Goal: Task Accomplishment & Management: Manage account settings

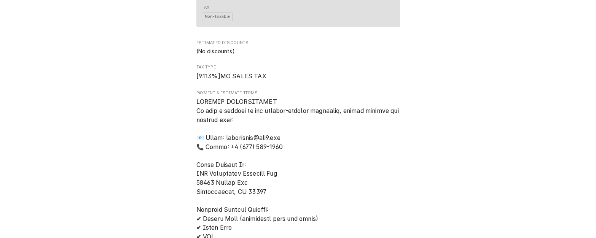
scroll to position [723, 0]
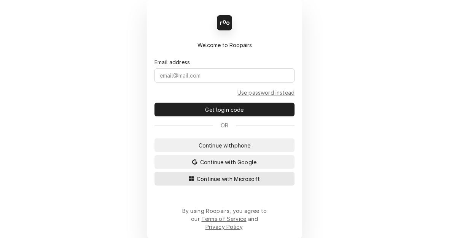
click at [229, 183] on span "Continue with Microsoft" at bounding box center [228, 179] width 66 height 8
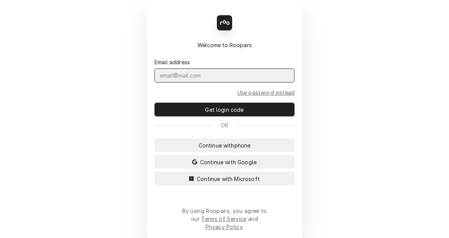
click at [174, 75] on input "Dynamic Content Wrapper" at bounding box center [224, 75] width 140 height 14
click at [174, 81] on input "Dynamic Content Wrapper" at bounding box center [224, 75] width 140 height 14
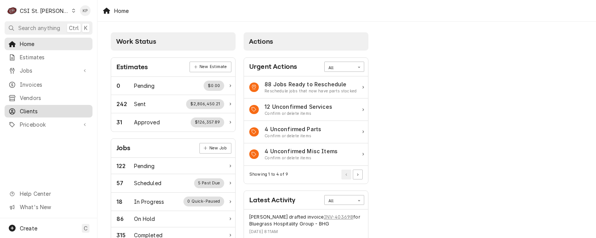
click at [32, 110] on span "Clients" at bounding box center [54, 111] width 69 height 8
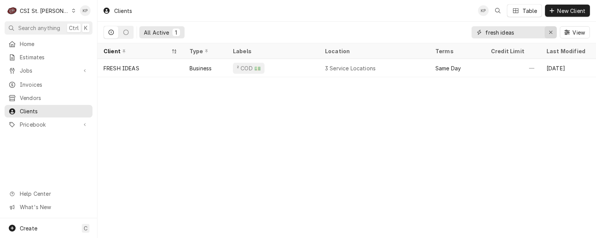
click at [550, 32] on icon "Erase input" at bounding box center [550, 32] width 4 height 5
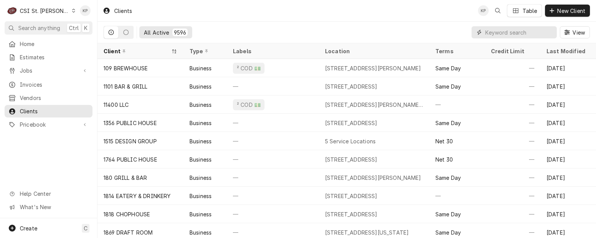
click at [494, 32] on input "Dynamic Content Wrapper" at bounding box center [519, 32] width 68 height 12
paste input "PHILLY PRETZEL FACTORY"
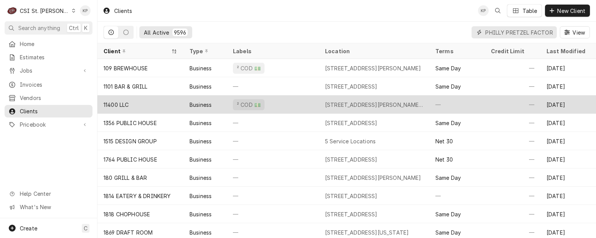
scroll to position [0, 14]
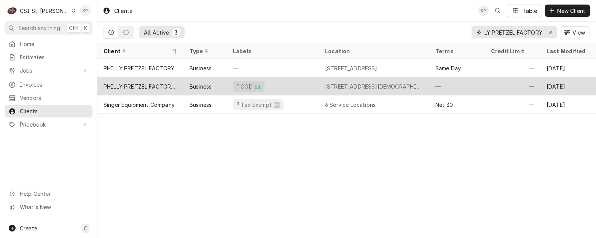
type input "PHILLY PRETZEL FACTORY"
click at [157, 85] on div "PHILLY PRETZEL FACTORY STL" at bounding box center [140, 87] width 74 height 8
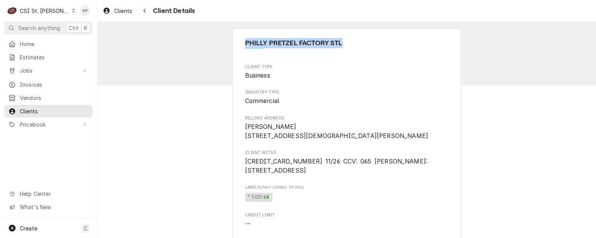
drag, startPoint x: 351, startPoint y: 43, endPoint x: 241, endPoint y: 39, distance: 110.0
drag, startPoint x: 241, startPoint y: 39, endPoint x: 244, endPoint y: 42, distance: 4.3
copy span "PHILLY PRETZEL FACTORY STL"
click at [33, 84] on span "Invoices" at bounding box center [54, 85] width 69 height 8
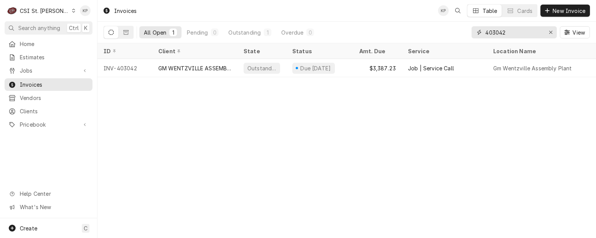
click at [550, 33] on icon "Erase input" at bounding box center [550, 32] width 3 height 3
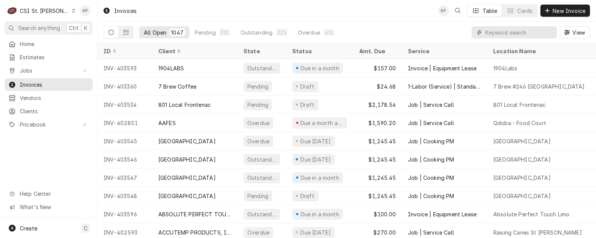
paste input "PHILLY PRETZEL FACTORY STL"
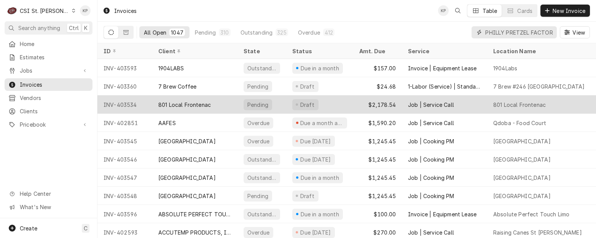
scroll to position [0, 26]
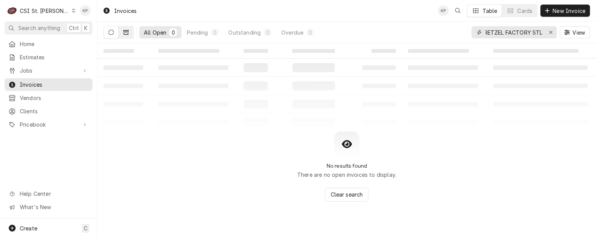
type input "PHILLY PRETZEL FACTORY STL"
click at [125, 32] on icon "Dynamic Content Wrapper" at bounding box center [125, 32] width 5 height 5
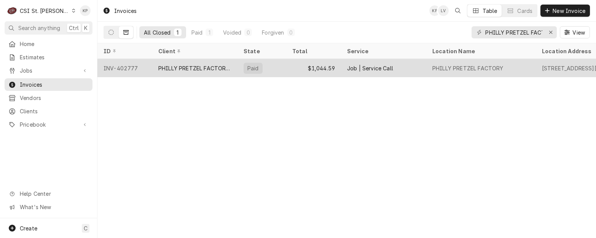
click at [129, 66] on div "INV-402777" at bounding box center [124, 68] width 55 height 18
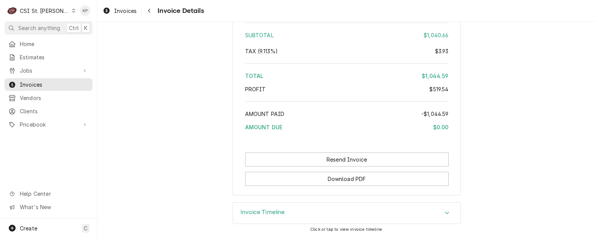
scroll to position [1827, 0]
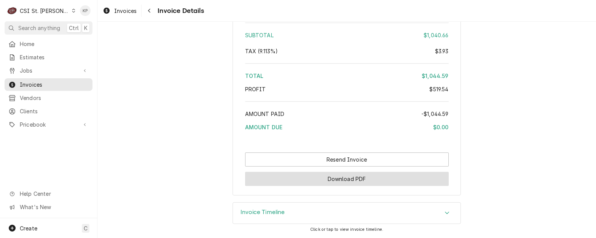
click at [348, 180] on button "Download PDF" at bounding box center [346, 179] width 203 height 14
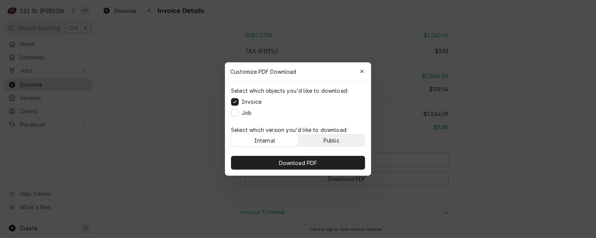
click at [342, 142] on button "Public" at bounding box center [331, 140] width 67 height 12
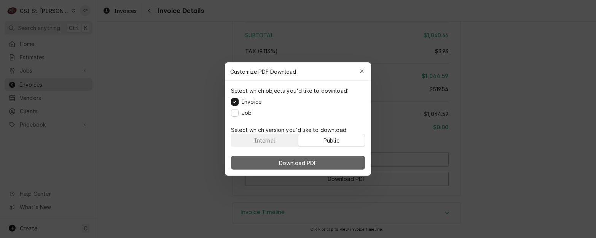
click at [346, 163] on button "Download PDF" at bounding box center [298, 163] width 134 height 14
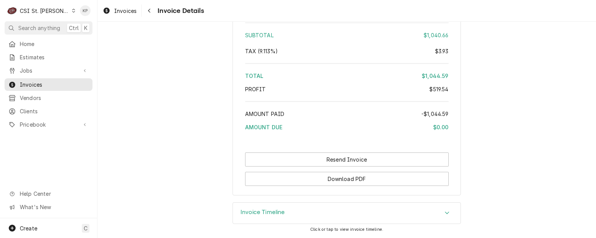
drag, startPoint x: 536, startPoint y: 95, endPoint x: 488, endPoint y: 94, distance: 47.9
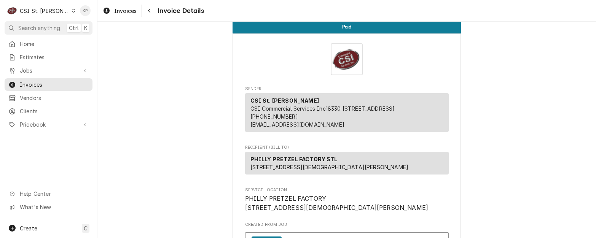
scroll to position [0, 0]
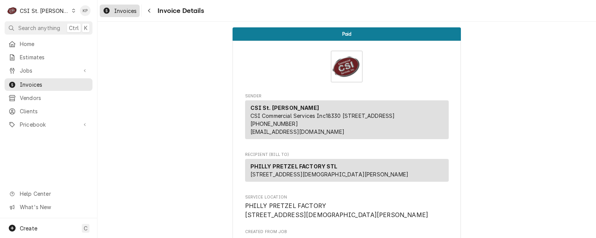
click at [131, 9] on span "Invoices" at bounding box center [125, 11] width 22 height 8
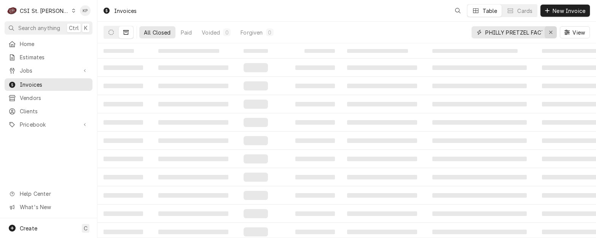
click at [550, 33] on icon "Erase input" at bounding box center [550, 32] width 4 height 5
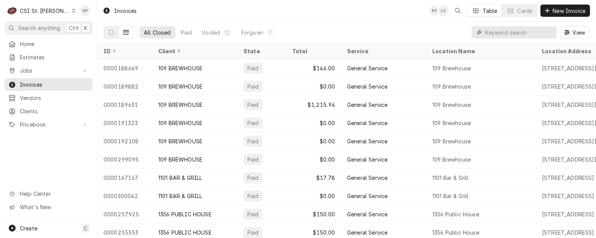
click at [550, 31] on input "Dynamic Content Wrapper" at bounding box center [519, 32] width 68 height 12
click at [503, 31] on input "Dynamic Content Wrapper" at bounding box center [519, 32] width 68 height 12
type input "403042"
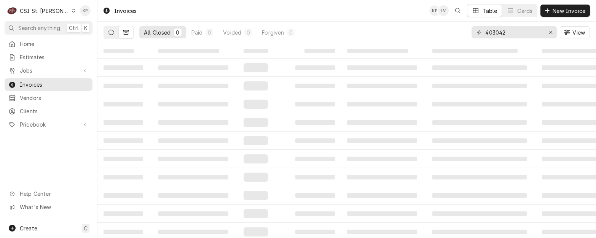
click at [110, 32] on icon "Dynamic Content Wrapper" at bounding box center [110, 32] width 5 height 5
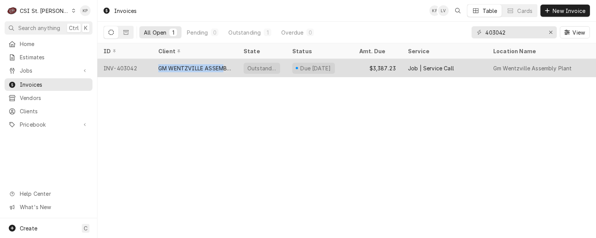
drag, startPoint x: 157, startPoint y: 66, endPoint x: 226, endPoint y: 67, distance: 68.5
click at [226, 67] on div "GM WENTZVILLE ASSEMBLY PLANT" at bounding box center [194, 68] width 85 height 18
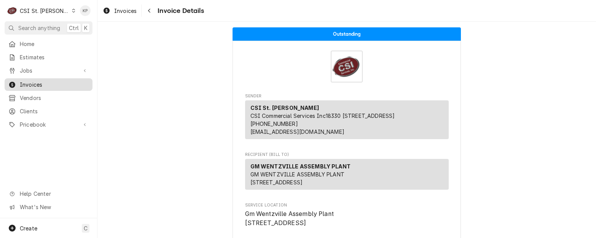
click at [33, 81] on span "Invoices" at bounding box center [54, 85] width 69 height 8
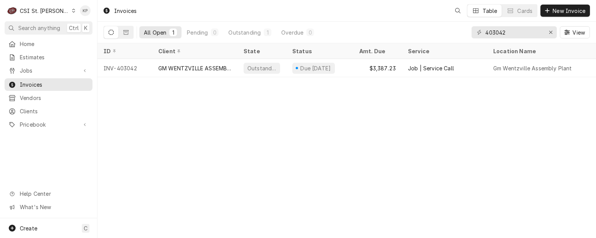
click at [119, 11] on div "Invoices" at bounding box center [120, 11] width 40 height 13
click at [549, 31] on icon "Erase input" at bounding box center [550, 32] width 4 height 5
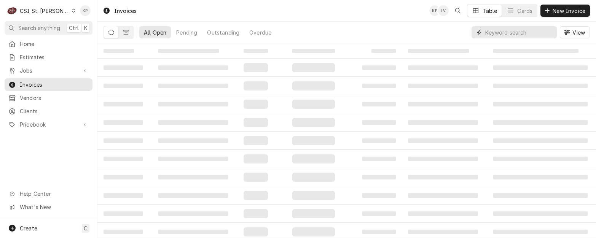
click at [519, 32] on input "Dynamic Content Wrapper" at bounding box center [519, 32] width 68 height 12
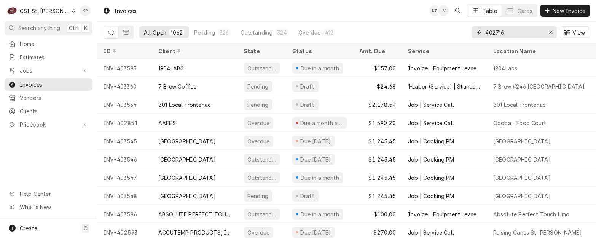
type input "402716"
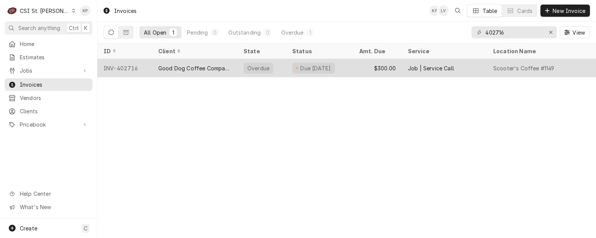
click at [121, 68] on div "INV-402716" at bounding box center [124, 68] width 55 height 18
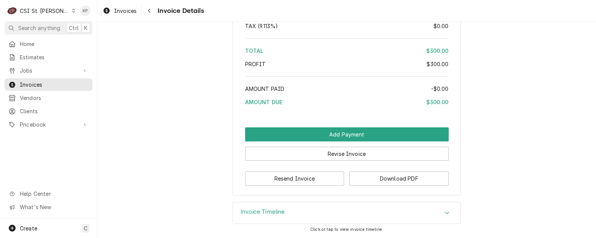
scroll to position [1261, 0]
click at [358, 179] on button "Download PDF" at bounding box center [398, 179] width 99 height 14
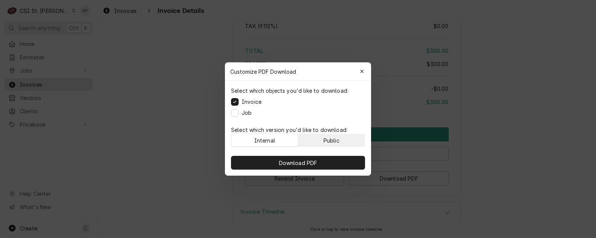
click at [334, 139] on div "Public" at bounding box center [331, 141] width 16 height 8
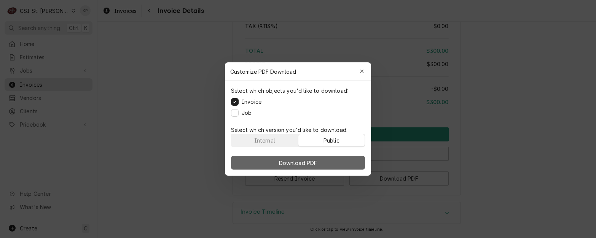
click at [332, 160] on button "Download PDF" at bounding box center [298, 163] width 134 height 14
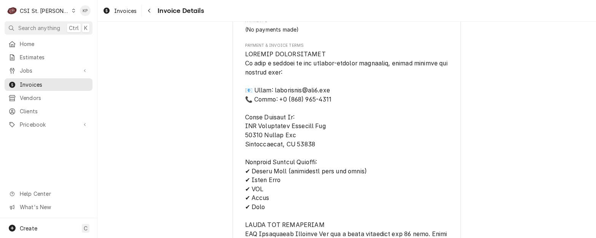
scroll to position [728, 0]
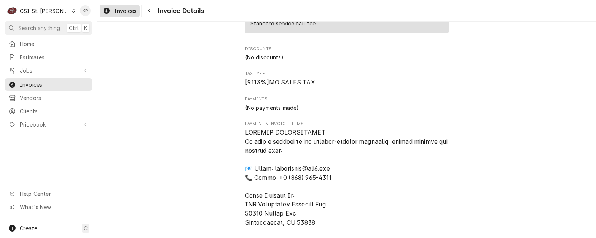
drag, startPoint x: 123, startPoint y: 10, endPoint x: 131, endPoint y: 16, distance: 9.6
click at [123, 10] on span "Invoices" at bounding box center [125, 11] width 22 height 8
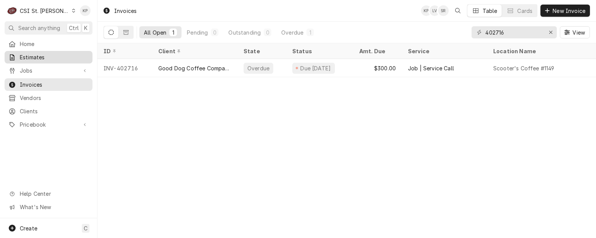
click at [40, 53] on span "Estimates" at bounding box center [54, 57] width 69 height 8
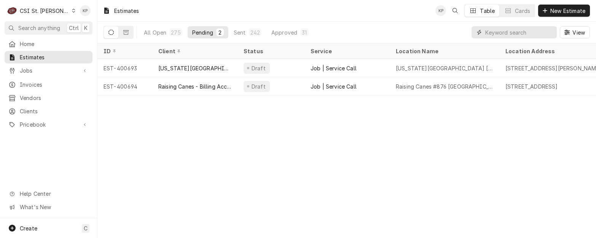
click at [517, 32] on input "Dynamic Content Wrapper" at bounding box center [519, 32] width 68 height 12
paste input "400653"
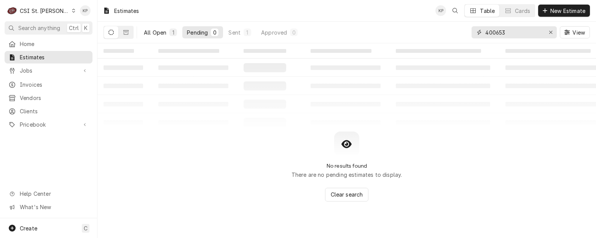
type input "400653"
click at [159, 33] on div "All Open" at bounding box center [155, 33] width 22 height 8
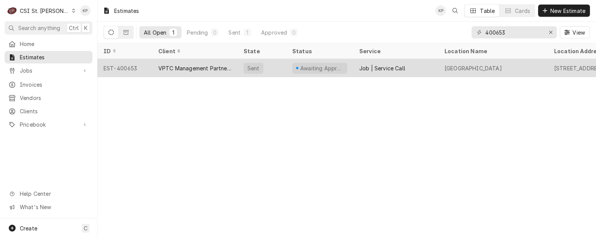
click at [129, 69] on div "EST-400653" at bounding box center [124, 68] width 55 height 18
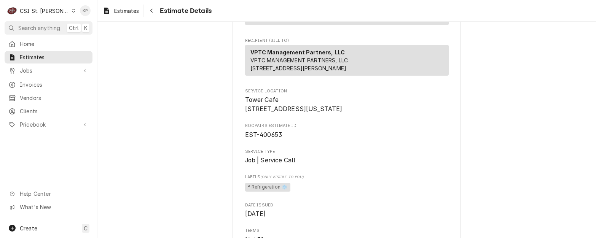
scroll to position [76, 0]
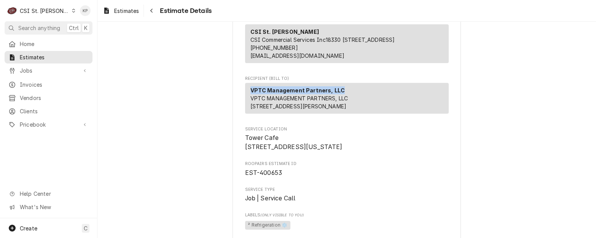
drag, startPoint x: 336, startPoint y: 98, endPoint x: 246, endPoint y: 98, distance: 90.1
click at [246, 98] on div "VPTC Management Partners, LLC VPTC MANAGEMENT PARTNERS, LLC 161 N Clark St Suit…" at bounding box center [346, 98] width 203 height 31
drag, startPoint x: 246, startPoint y: 98, endPoint x: 250, endPoint y: 98, distance: 3.9
copy strong "VPTC Management Partners, LLC"
click at [26, 82] on span "Invoices" at bounding box center [54, 85] width 69 height 8
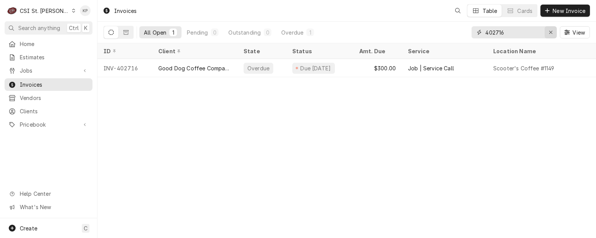
click at [549, 30] on icon "Erase input" at bounding box center [550, 32] width 4 height 5
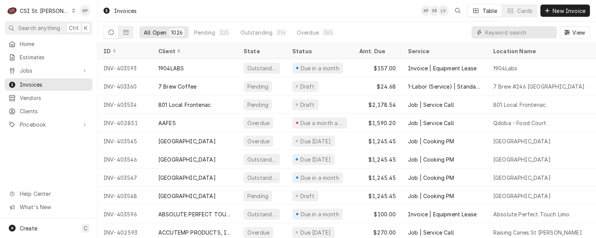
paste input "VPTC Management Partners, LLC"
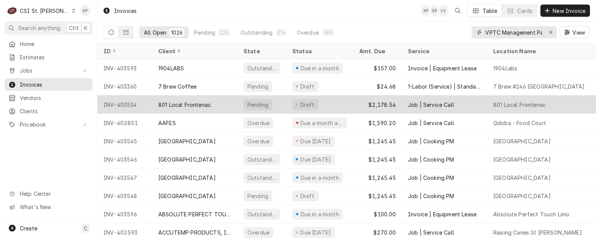
scroll to position [0, 30]
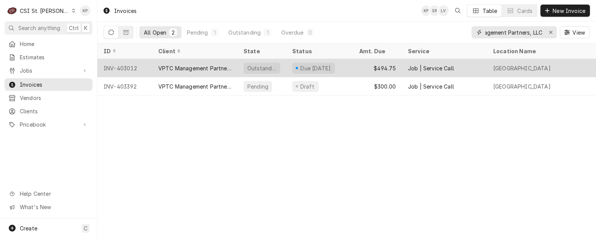
type input "VPTC Management Partners, LLC"
click at [129, 68] on div "INV-403012" at bounding box center [124, 68] width 55 height 18
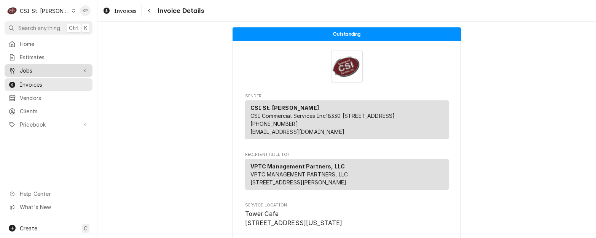
click at [25, 67] on span "Jobs" at bounding box center [48, 71] width 57 height 8
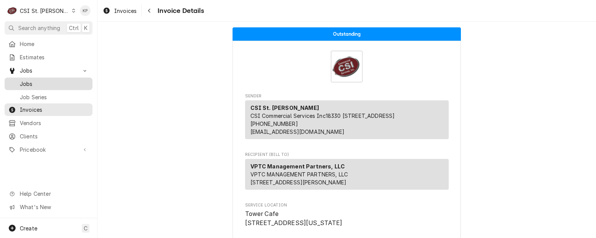
click at [21, 80] on span "Jobs" at bounding box center [54, 84] width 69 height 8
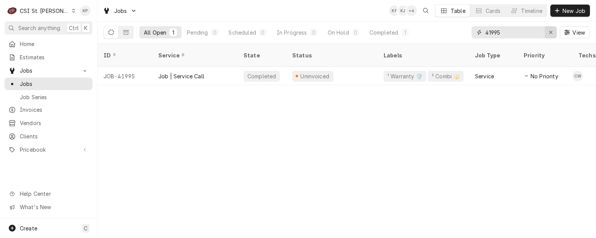
click at [553, 32] on div "Erase input" at bounding box center [551, 33] width 8 height 8
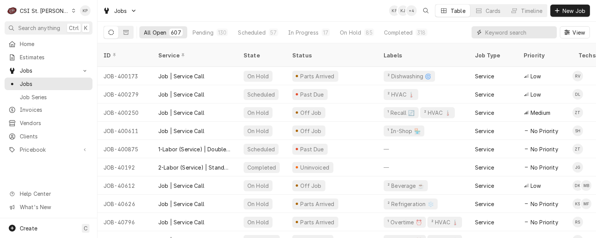
paste input "VPTC Management Partners, LLC"
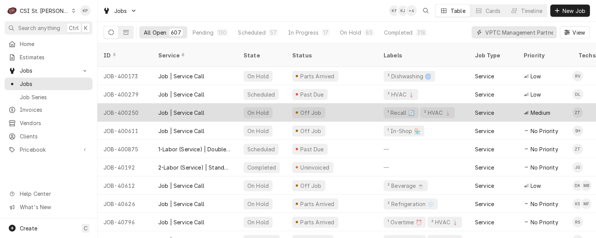
scroll to position [0, 30]
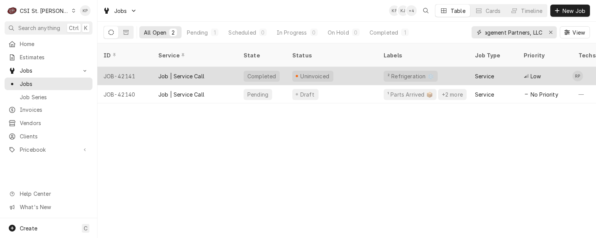
type input "VPTC Management Partners, LLC"
click at [124, 67] on div "JOB-42141" at bounding box center [124, 76] width 55 height 18
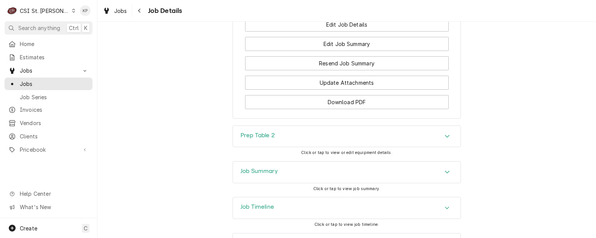
scroll to position [953, 0]
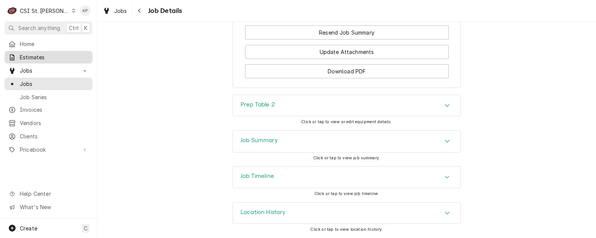
click at [38, 55] on span "Estimates" at bounding box center [54, 57] width 69 height 8
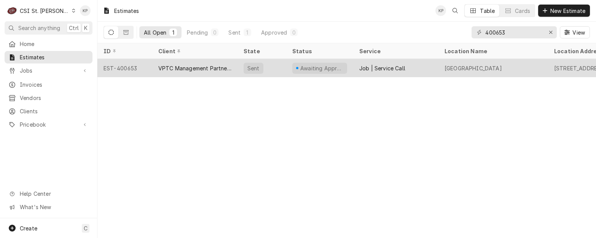
click at [121, 66] on div "EST-400653" at bounding box center [124, 68] width 55 height 18
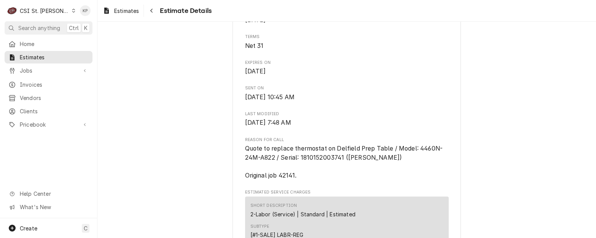
scroll to position [304, 0]
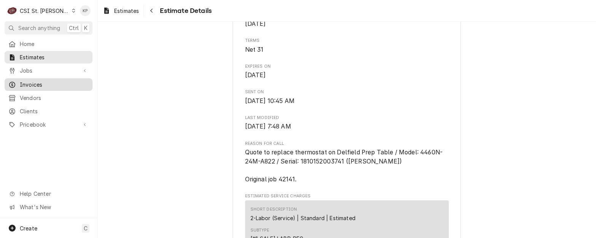
click at [40, 84] on span "Invoices" at bounding box center [54, 85] width 69 height 8
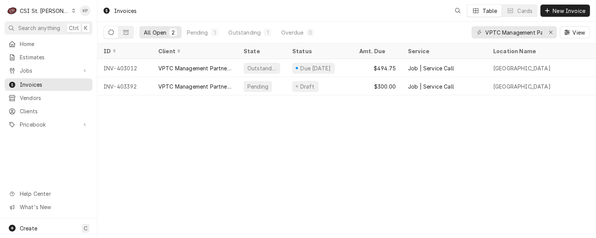
click at [31, 111] on span "Clients" at bounding box center [54, 111] width 69 height 8
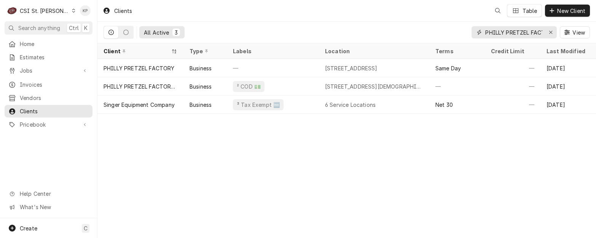
click at [548, 33] on div "Erase input" at bounding box center [551, 33] width 8 height 8
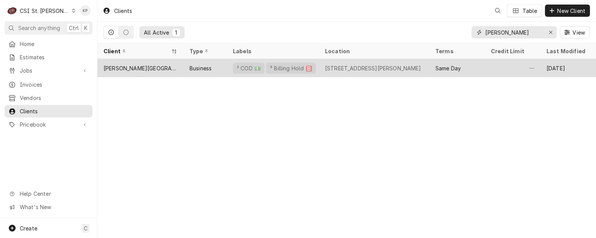
type input "[PERSON_NAME]"
click at [142, 66] on div "[PERSON_NAME][GEOGRAPHIC_DATA], LLC" at bounding box center [140, 68] width 74 height 8
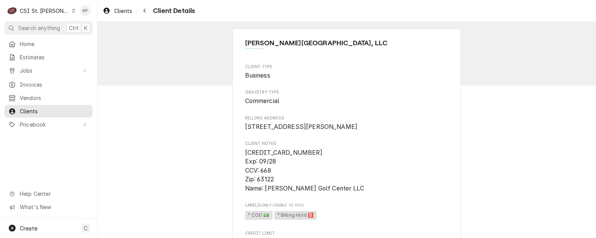
drag, startPoint x: 121, startPoint y: 11, endPoint x: 164, endPoint y: 8, distance: 42.7
click at [121, 11] on span "Clients" at bounding box center [123, 11] width 18 height 8
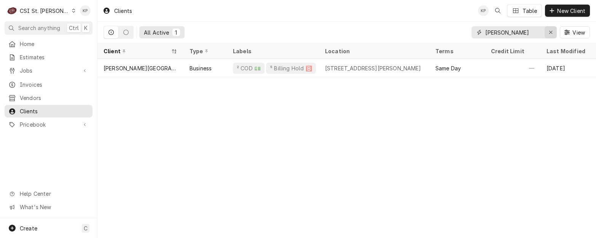
click at [550, 31] on icon "Erase input" at bounding box center [550, 32] width 4 height 5
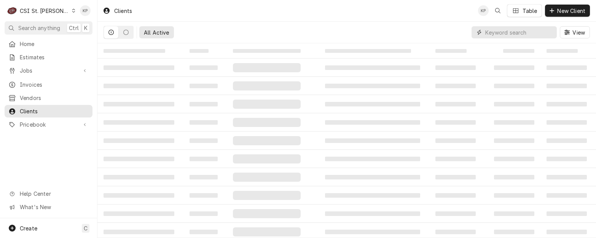
click at [500, 32] on input "Dynamic Content Wrapper" at bounding box center [519, 32] width 68 height 12
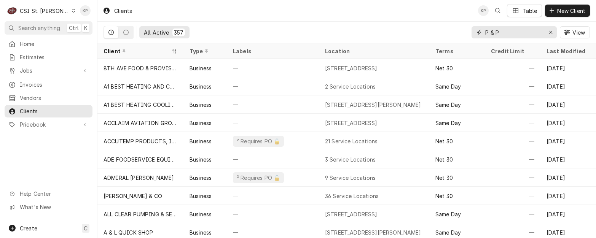
click at [489, 32] on input "P & P" at bounding box center [513, 32] width 57 height 12
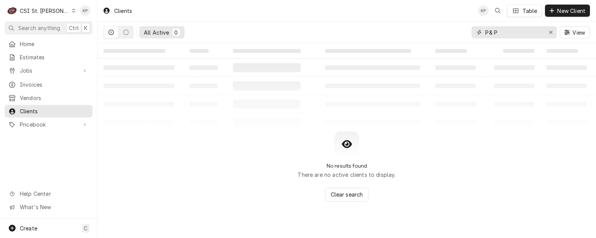
click at [492, 32] on input "P& P" at bounding box center [513, 32] width 57 height 12
type input "P&P"
click at [111, 31] on icon "Dynamic Content Wrapper" at bounding box center [110, 32] width 5 height 5
click at [126, 33] on icon "Dynamic Content Wrapper" at bounding box center [125, 32] width 5 height 5
click at [110, 33] on icon "Dynamic Content Wrapper" at bounding box center [110, 32] width 5 height 5
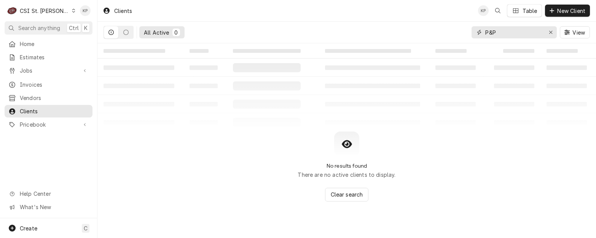
click at [549, 32] on icon "Erase input" at bounding box center [550, 32] width 4 height 5
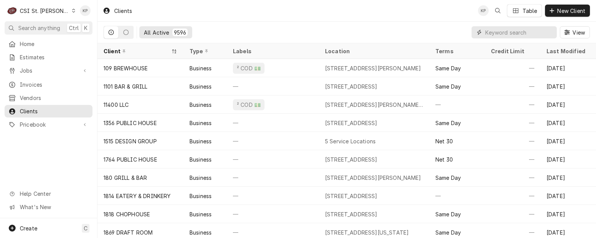
paste input "P & P RESTAURANTS INC"
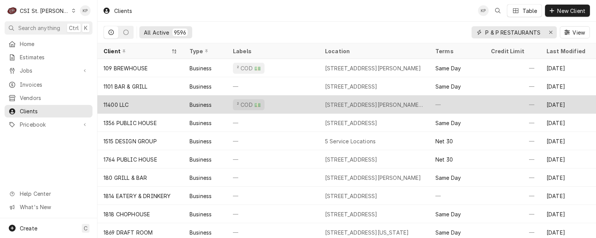
scroll to position [0, 10]
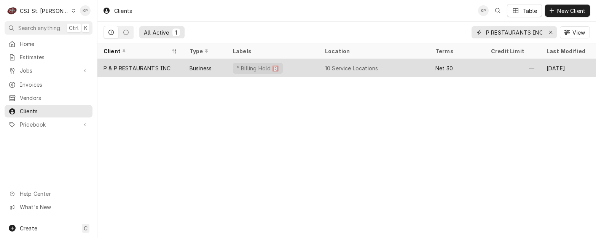
type input "P & P RESTAURANTS INC"
click at [158, 65] on div "P & P RESTAURANTS INC" at bounding box center [136, 68] width 67 height 8
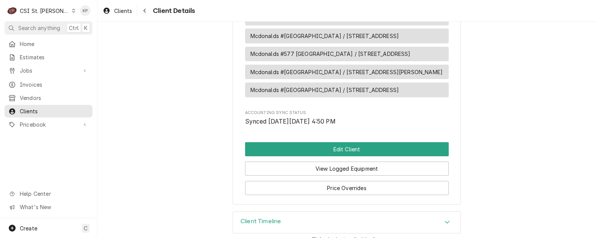
scroll to position [598, 0]
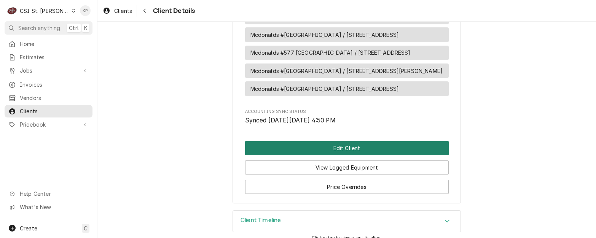
click at [322, 141] on button "Edit Client" at bounding box center [346, 148] width 203 height 14
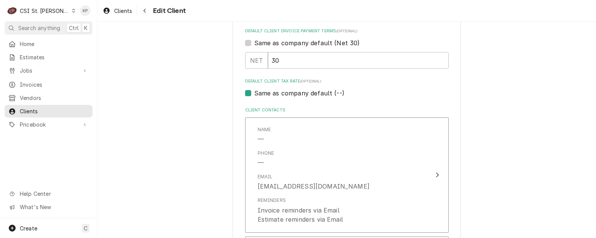
scroll to position [418, 0]
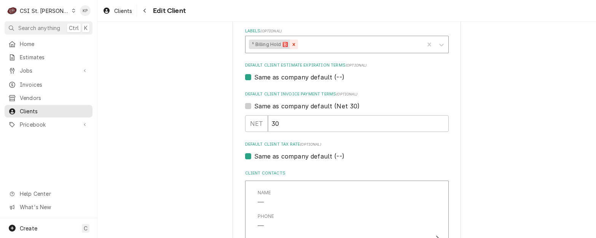
click at [291, 44] on icon "Remove ⁵ Billing Hold 🅱️" at bounding box center [293, 44] width 5 height 5
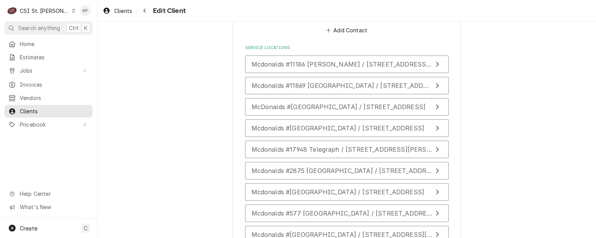
scroll to position [1042, 0]
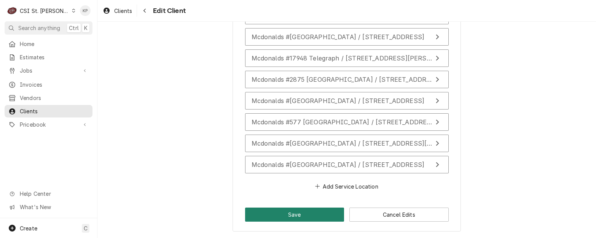
click at [282, 215] on button "Save" at bounding box center [294, 215] width 99 height 14
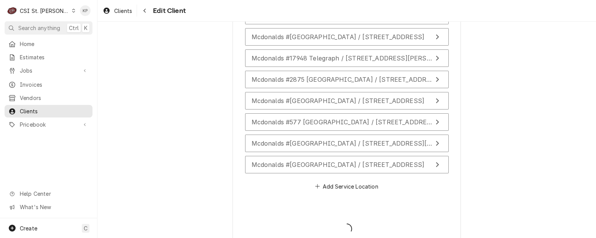
type textarea "x"
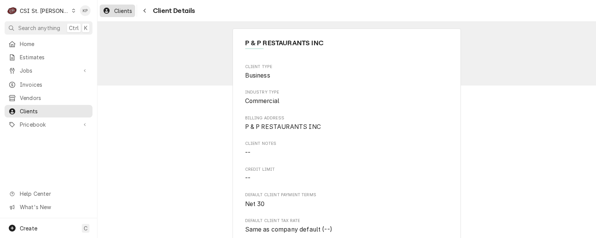
click at [121, 13] on span "Clients" at bounding box center [123, 11] width 18 height 8
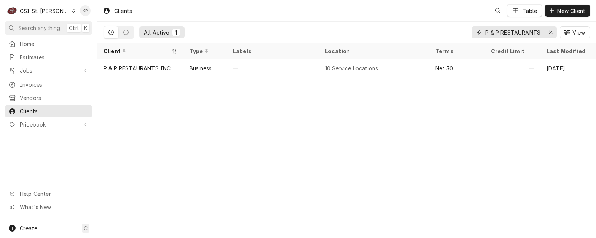
click at [549, 32] on icon "Erase input" at bounding box center [550, 32] width 4 height 5
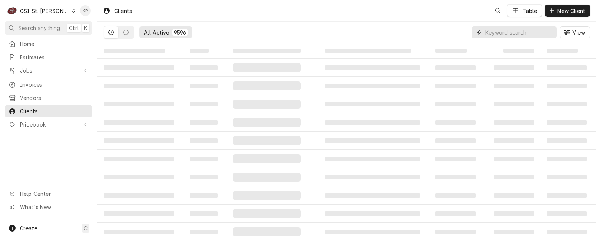
click at [510, 31] on input "Dynamic Content Wrapper" at bounding box center [519, 32] width 68 height 12
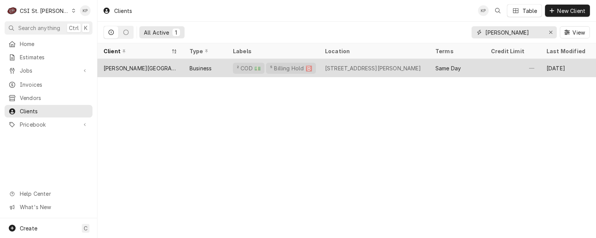
type input "BETZ"
click at [151, 67] on div "[PERSON_NAME][GEOGRAPHIC_DATA], LLC" at bounding box center [140, 68] width 74 height 8
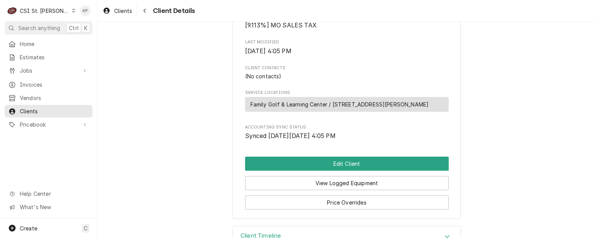
scroll to position [271, 0]
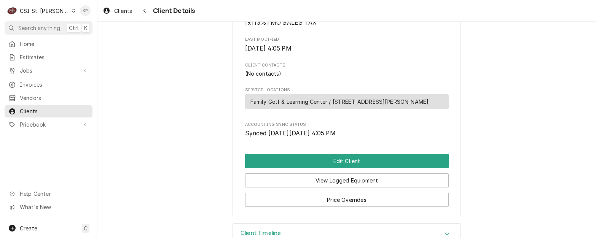
click at [333, 106] on span "Family Golf & Learning Center / [STREET_ADDRESS][PERSON_NAME]" at bounding box center [339, 102] width 178 height 8
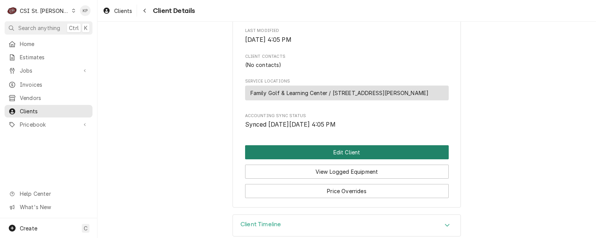
scroll to position [309, 0]
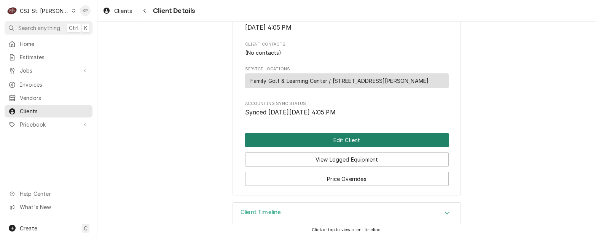
click at [311, 144] on button "Edit Client" at bounding box center [346, 140] width 203 height 14
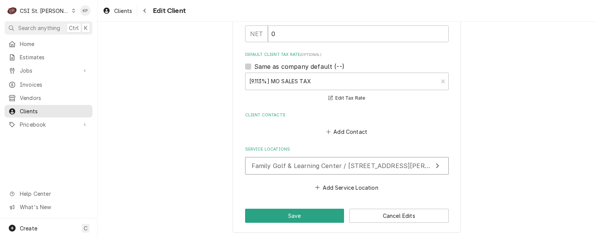
scroll to position [527, 0]
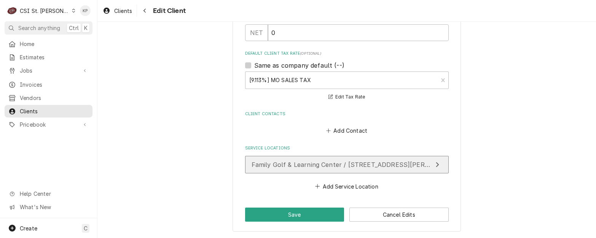
click at [338, 165] on span "Family Golf & Learning Center / [STREET_ADDRESS][PERSON_NAME]" at bounding box center [356, 165] width 211 height 8
type textarea "x"
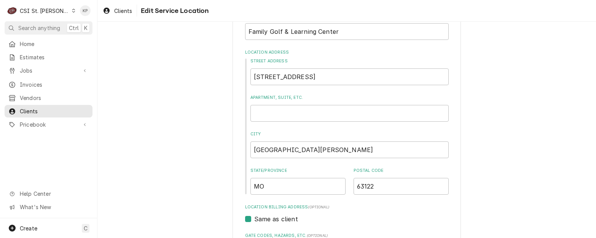
scroll to position [38, 0]
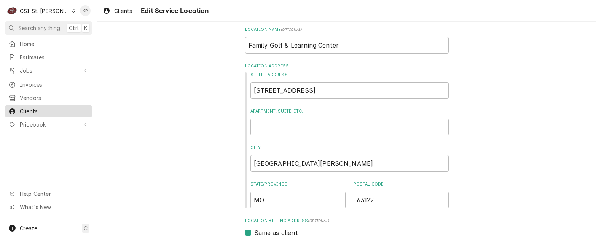
click at [43, 107] on span "Clients" at bounding box center [54, 111] width 69 height 8
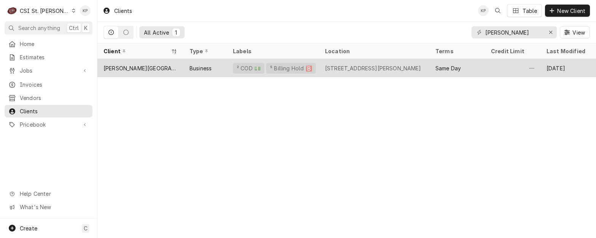
click at [153, 68] on div "Betz Golf Center, LLC" at bounding box center [140, 68] width 74 height 8
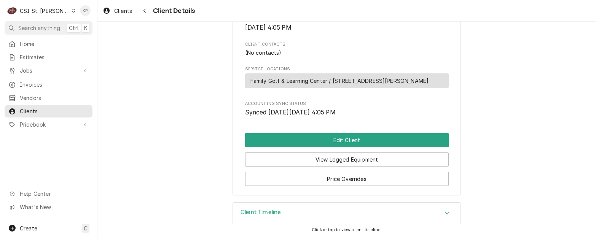
scroll to position [309, 0]
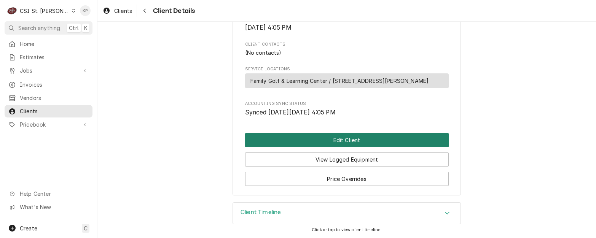
click at [340, 141] on button "Edit Client" at bounding box center [346, 140] width 203 height 14
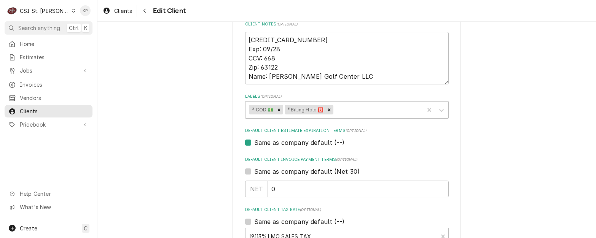
scroll to position [380, 0]
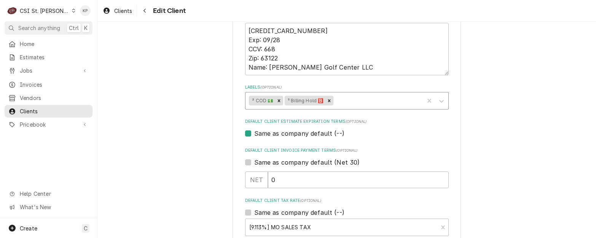
drag, startPoint x: 325, startPoint y: 100, endPoint x: 323, endPoint y: 104, distance: 4.4
click at [326, 100] on icon "Remove ⁵ Billing Hold 🅱️" at bounding box center [328, 100] width 5 height 5
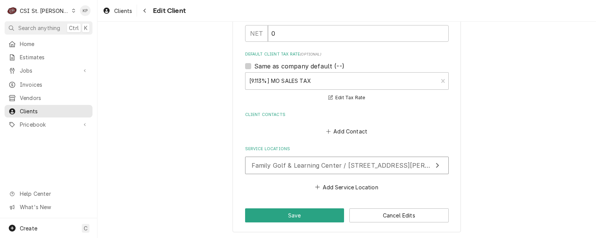
scroll to position [527, 0]
click at [284, 214] on button "Save" at bounding box center [294, 215] width 99 height 14
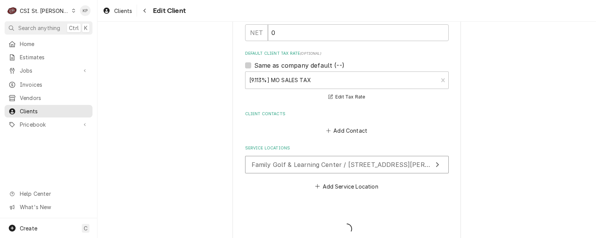
type textarea "x"
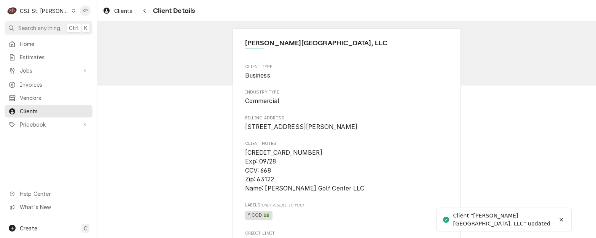
scroll to position [190, 0]
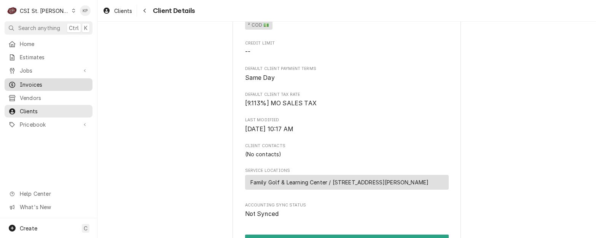
click at [37, 81] on span "Invoices" at bounding box center [54, 85] width 69 height 8
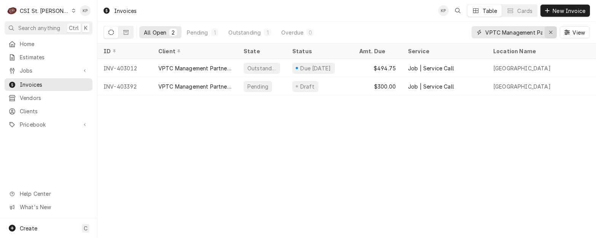
click at [550, 32] on icon "Erase input" at bounding box center [550, 32] width 3 height 3
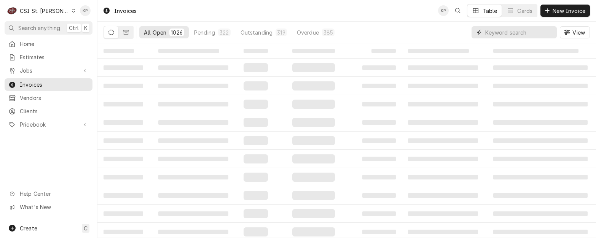
click at [500, 31] on input "Dynamic Content Wrapper" at bounding box center [519, 32] width 68 height 12
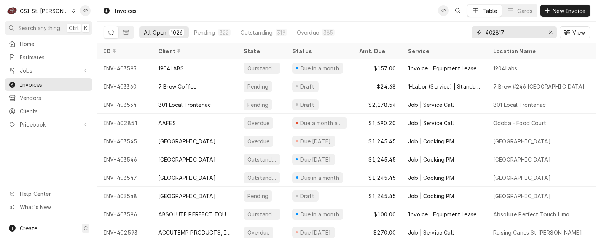
type input "402817"
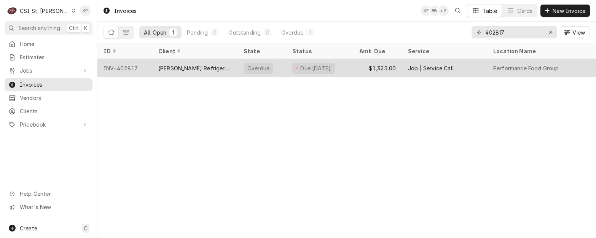
click at [127, 66] on div "INV-402817" at bounding box center [124, 68] width 55 height 18
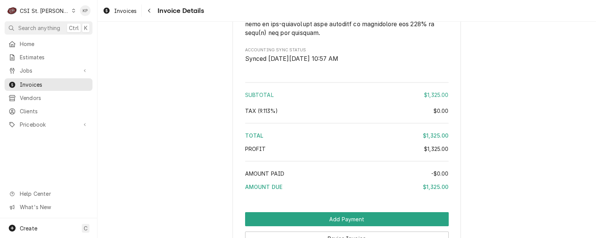
scroll to position [1327, 0]
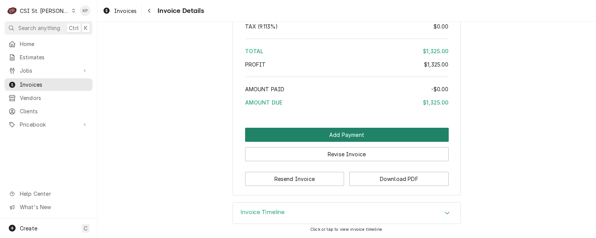
click at [351, 131] on button "Add Payment" at bounding box center [346, 135] width 203 height 14
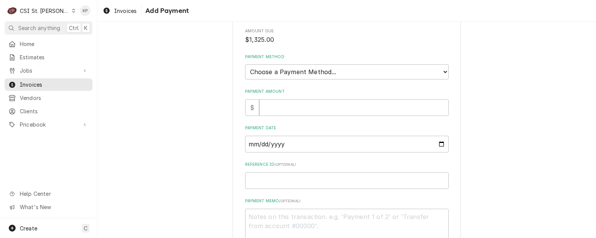
scroll to position [88, 0]
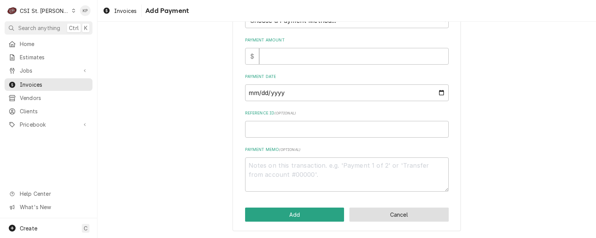
click at [374, 214] on button "Cancel" at bounding box center [398, 215] width 99 height 14
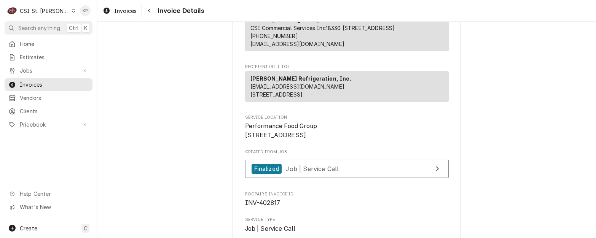
scroll to position [1325, 0]
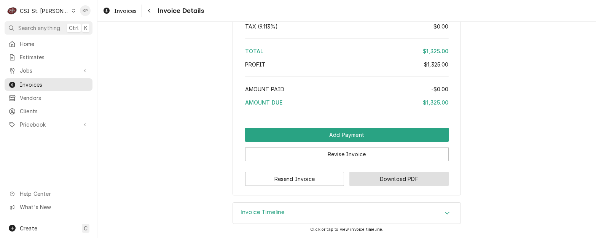
click at [371, 176] on button "Download PDF" at bounding box center [398, 179] width 99 height 14
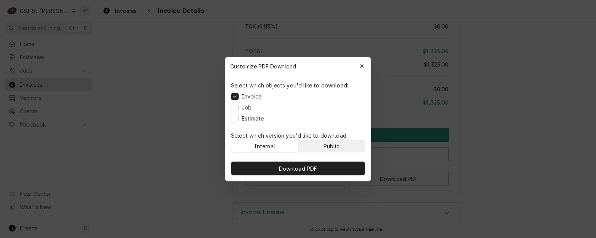
click at [336, 145] on div "Public" at bounding box center [331, 146] width 16 height 8
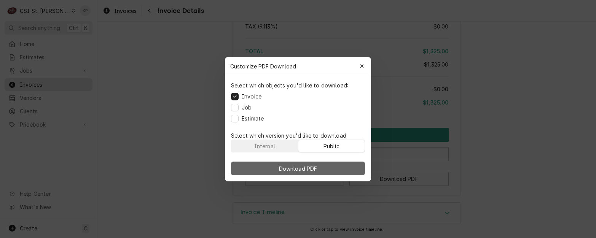
click at [300, 168] on span "Download PDF" at bounding box center [297, 168] width 41 height 8
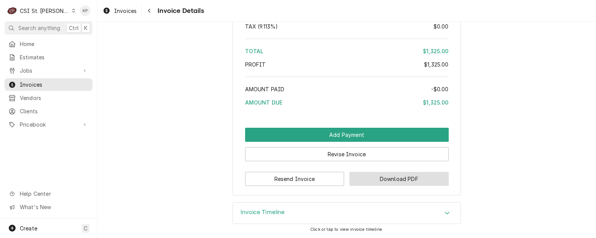
click at [362, 180] on button "Download PDF" at bounding box center [398, 179] width 99 height 14
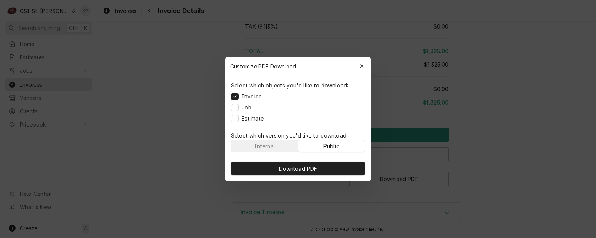
click at [346, 148] on button "Public" at bounding box center [331, 146] width 67 height 12
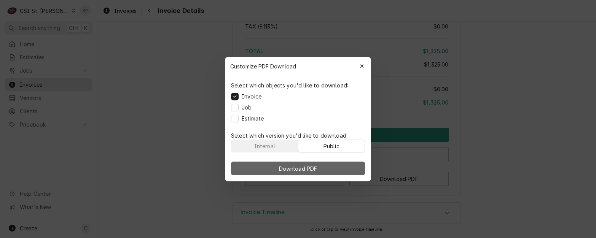
click at [345, 166] on button "Download PDF" at bounding box center [298, 169] width 134 height 14
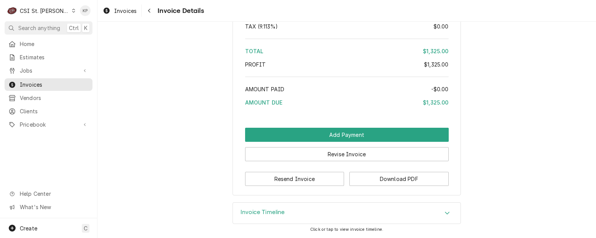
drag, startPoint x: 136, startPoint y: 9, endPoint x: 140, endPoint y: 11, distance: 4.5
click at [136, 9] on span "Invoices" at bounding box center [125, 11] width 22 height 8
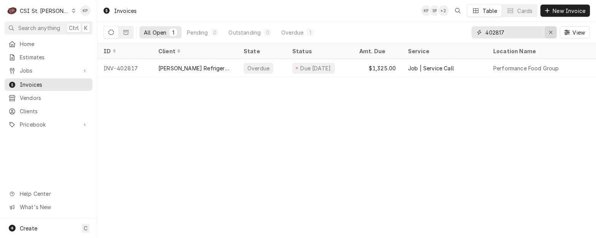
click at [550, 32] on icon "Erase input" at bounding box center [550, 32] width 4 height 5
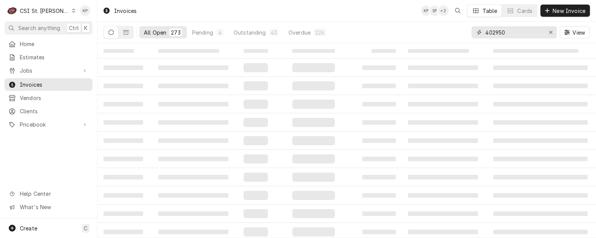
type input "402950"
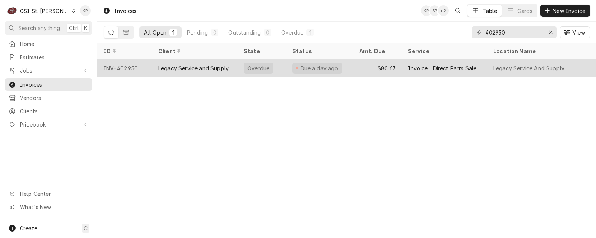
click at [123, 68] on div "INV-402950" at bounding box center [124, 68] width 55 height 18
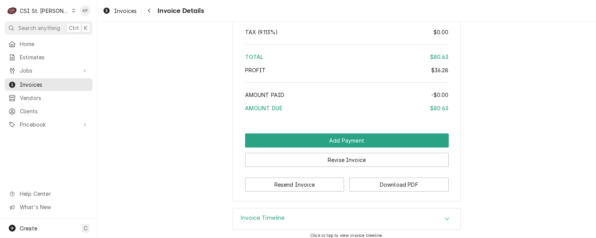
scroll to position [1122, 0]
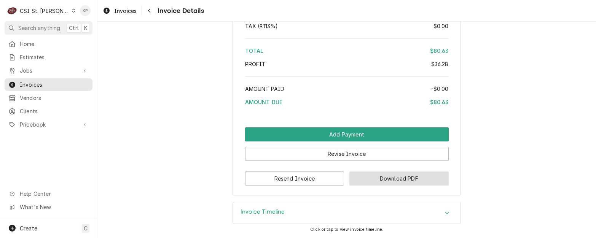
click at [360, 176] on button "Download PDF" at bounding box center [398, 179] width 99 height 14
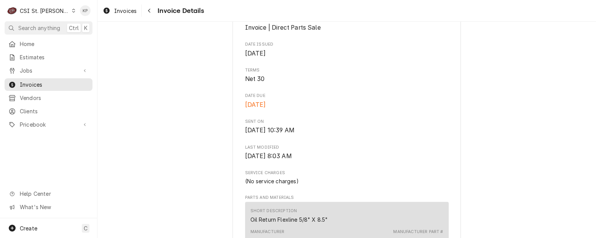
scroll to position [209, 0]
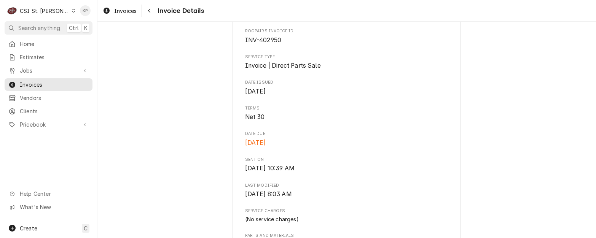
drag, startPoint x: 38, startPoint y: 82, endPoint x: 82, endPoint y: 75, distance: 44.2
click at [38, 82] on span "Invoices" at bounding box center [54, 85] width 69 height 8
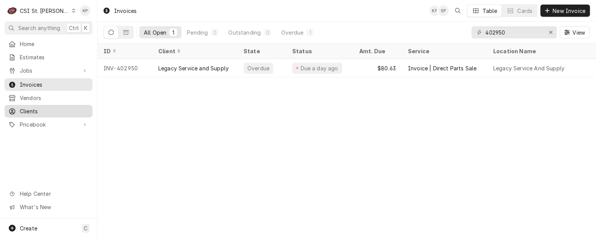
click at [25, 109] on span "Clients" at bounding box center [54, 111] width 69 height 8
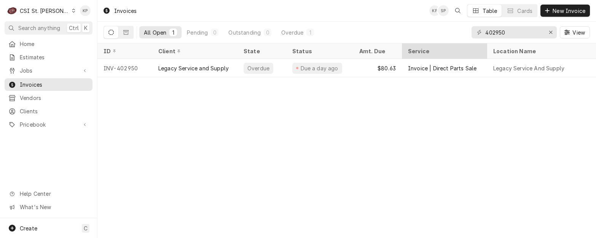
click at [33, 81] on span "Invoices" at bounding box center [54, 85] width 69 height 8
click at [552, 32] on div "Erase input" at bounding box center [551, 33] width 8 height 8
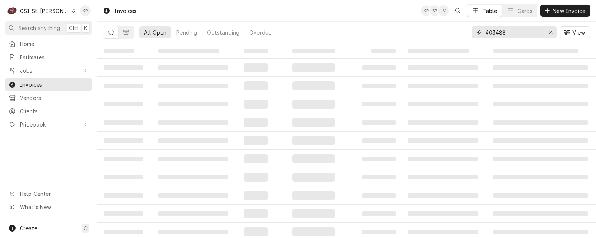
type input "403488"
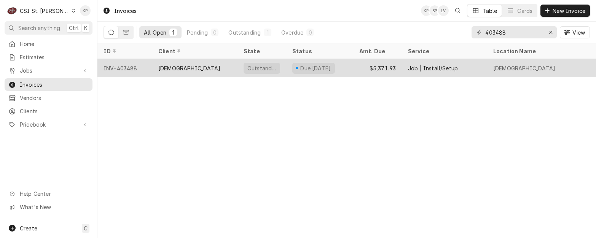
click at [125, 68] on div "INV-403488" at bounding box center [124, 68] width 55 height 18
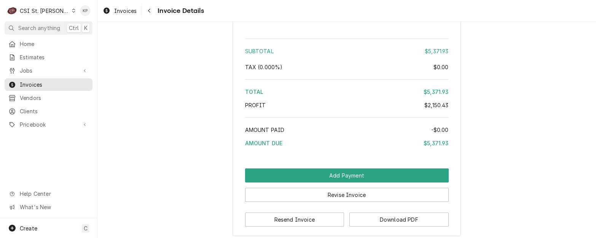
scroll to position [1749, 0]
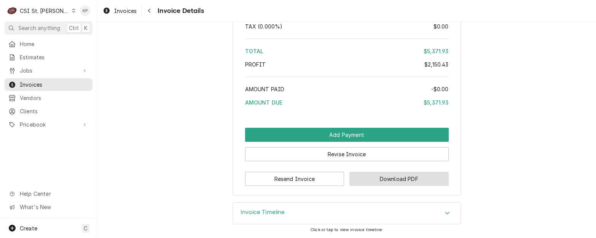
click at [367, 176] on button "Download PDF" at bounding box center [398, 179] width 99 height 14
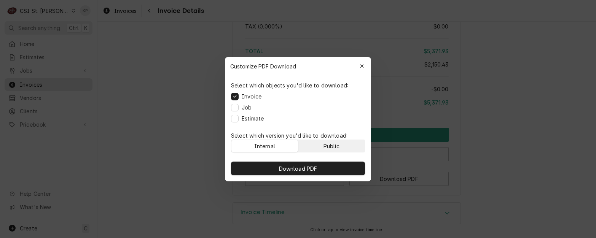
click at [338, 144] on div "Public" at bounding box center [331, 146] width 16 height 8
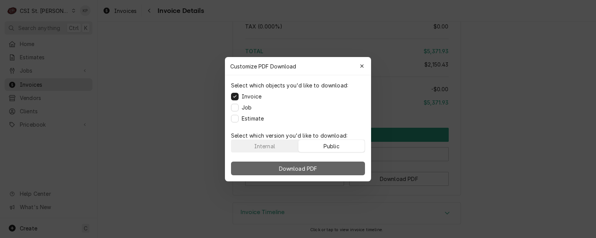
click at [344, 169] on button "Download PDF" at bounding box center [298, 169] width 134 height 14
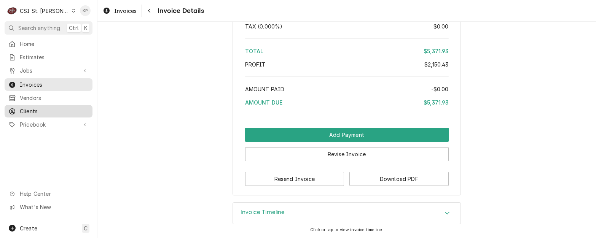
click at [30, 110] on span "Clients" at bounding box center [54, 111] width 69 height 8
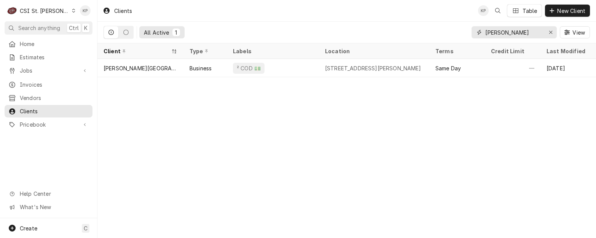
click at [549, 33] on icon "Erase input" at bounding box center [550, 32] width 4 height 5
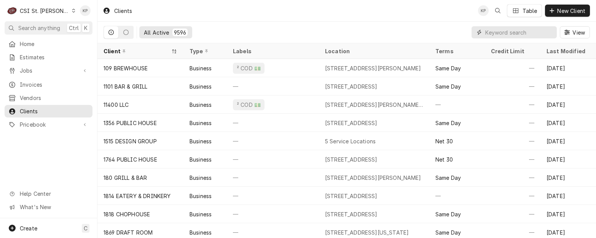
paste input "[DEMOGRAPHIC_DATA]"
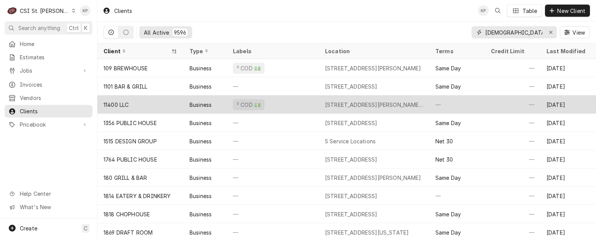
scroll to position [0, 10]
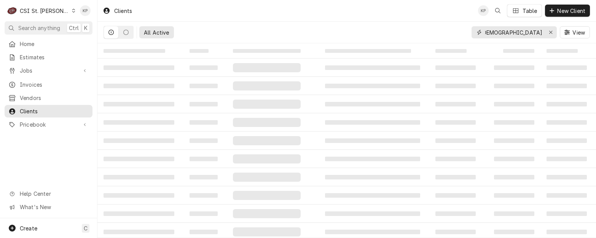
type input "[DEMOGRAPHIC_DATA]"
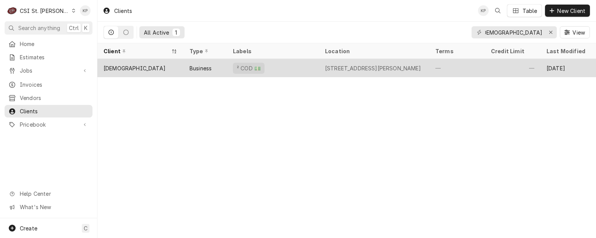
scroll to position [0, 0]
click at [148, 66] on div "[DEMOGRAPHIC_DATA]" at bounding box center [134, 68] width 62 height 8
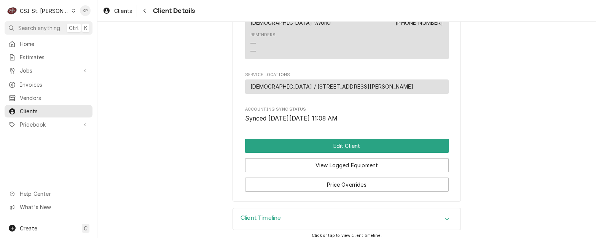
scroll to position [342, 0]
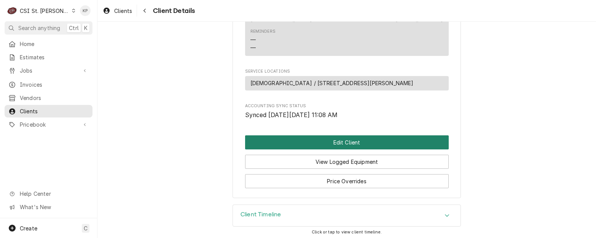
click at [310, 146] on button "Edit Client" at bounding box center [346, 142] width 203 height 14
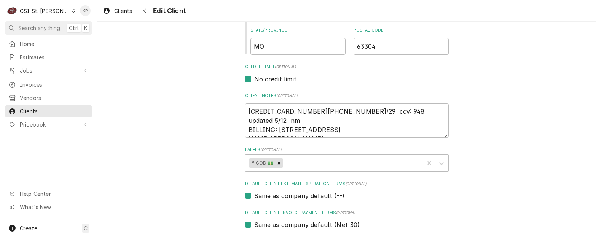
scroll to position [304, 0]
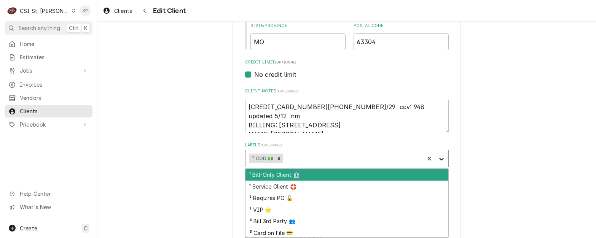
click at [440, 157] on icon "Labels" at bounding box center [441, 159] width 8 height 8
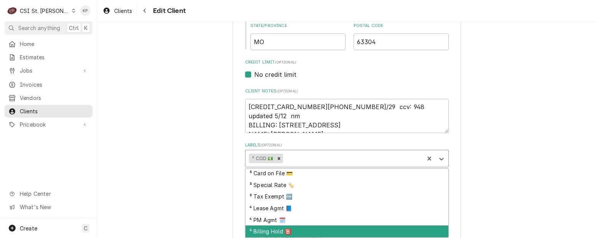
click at [272, 233] on div "⁵ Billing Hold 🅱️" at bounding box center [346, 232] width 203 height 12
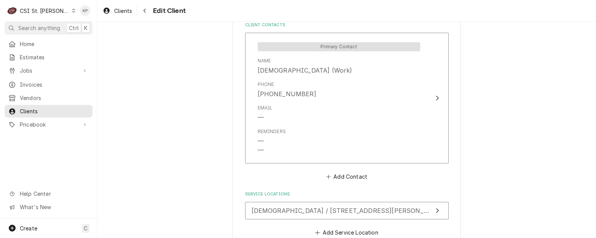
scroll to position [623, 0]
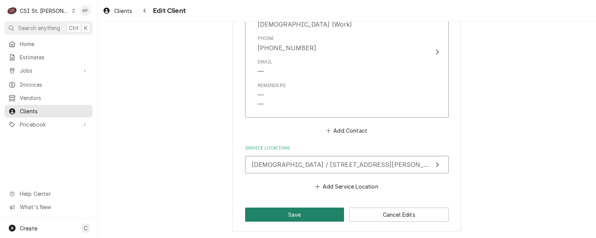
click at [266, 212] on button "Save" at bounding box center [294, 215] width 99 height 14
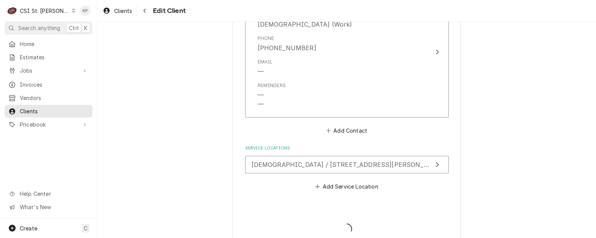
type textarea "x"
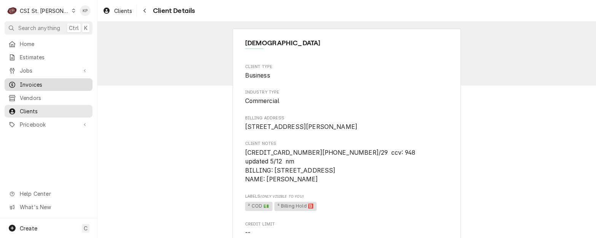
click at [32, 81] on span "Invoices" at bounding box center [54, 85] width 69 height 8
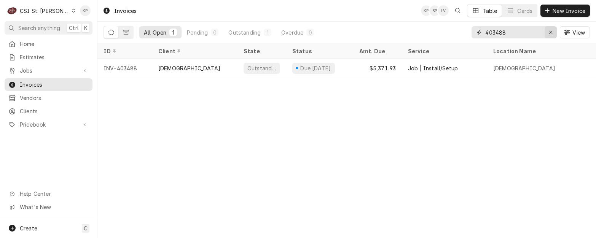
click at [550, 32] on icon "Erase input" at bounding box center [550, 32] width 4 height 5
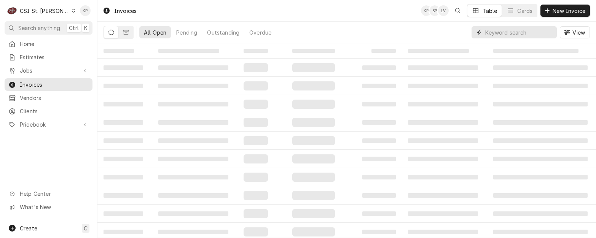
click at [508, 33] on input "Dynamic Content Wrapper" at bounding box center [519, 32] width 68 height 12
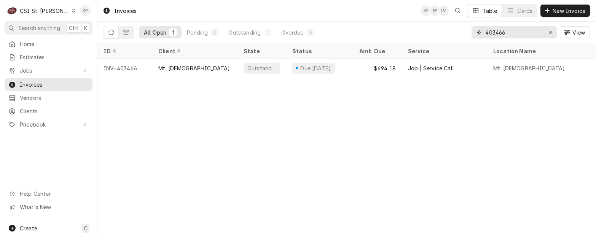
type input "403466"
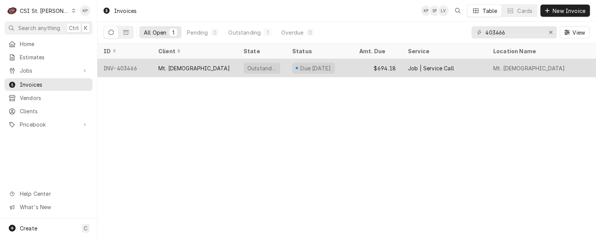
click at [126, 67] on div "INV-403466" at bounding box center [124, 68] width 55 height 18
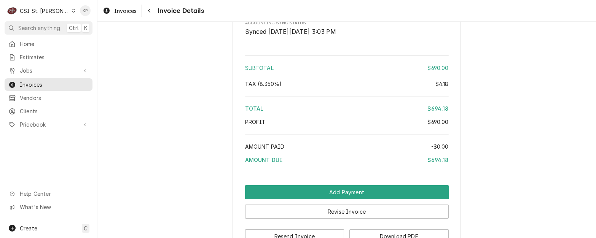
scroll to position [1376, 0]
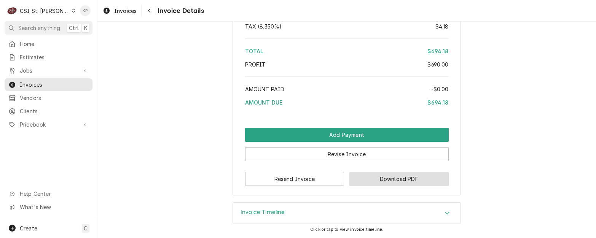
click at [381, 176] on button "Download PDF" at bounding box center [398, 179] width 99 height 14
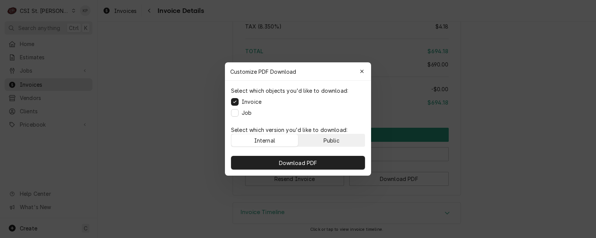
click at [346, 145] on button "Public" at bounding box center [331, 140] width 67 height 12
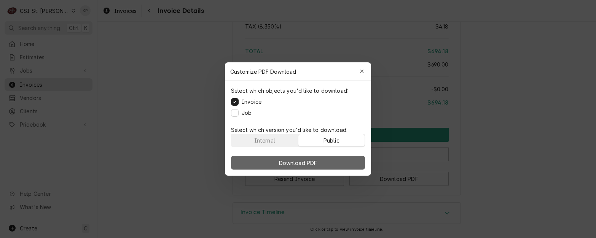
click at [345, 159] on button "Download PDF" at bounding box center [298, 163] width 134 height 14
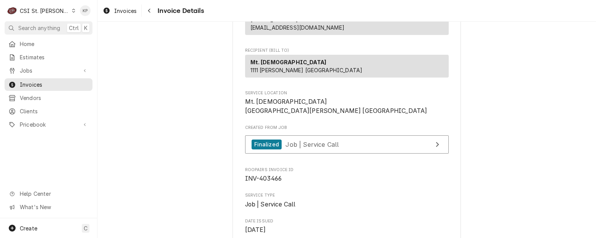
scroll to position [114, 0]
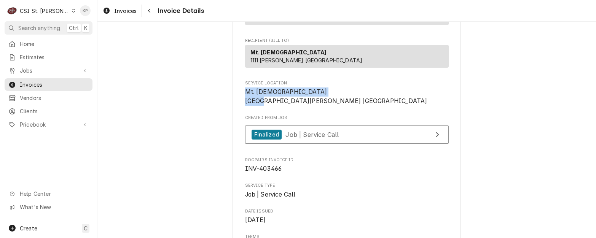
drag, startPoint x: 330, startPoint y: 108, endPoint x: 241, endPoint y: 109, distance: 89.8
drag, startPoint x: 241, startPoint y: 109, endPoint x: 245, endPoint y: 108, distance: 4.6
copy span "Mt. [DEMOGRAPHIC_DATA]"
click at [32, 109] on span "Clients" at bounding box center [54, 111] width 69 height 8
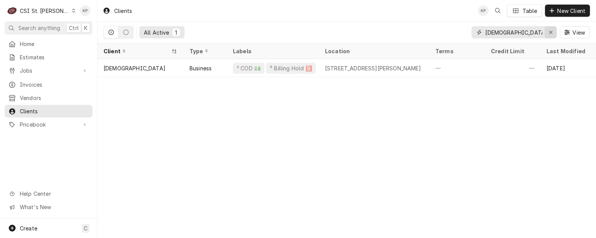
click at [551, 32] on icon "Erase input" at bounding box center [550, 32] width 4 height 5
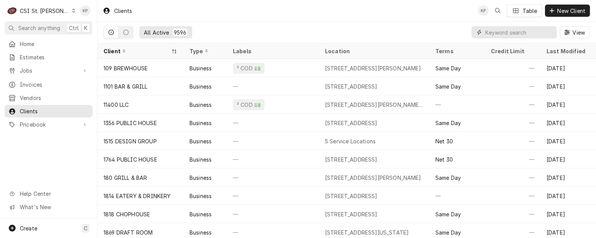
paste input "Mt. Pisgah Missionary Church"
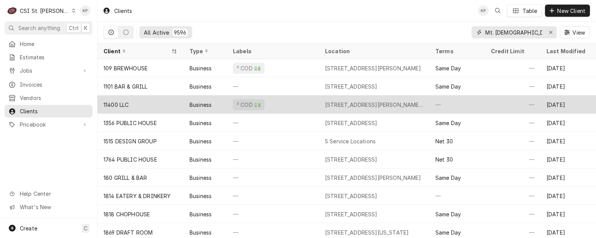
scroll to position [0, 21]
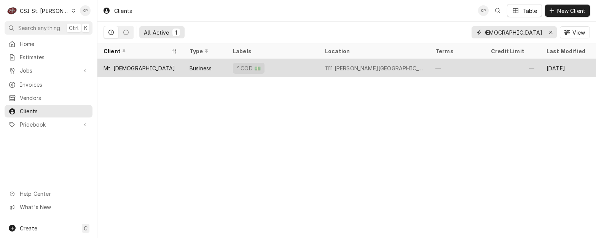
type input "Mt. Pisgah Missionary Church"
click at [164, 69] on div "Mt. [DEMOGRAPHIC_DATA]" at bounding box center [139, 68] width 72 height 8
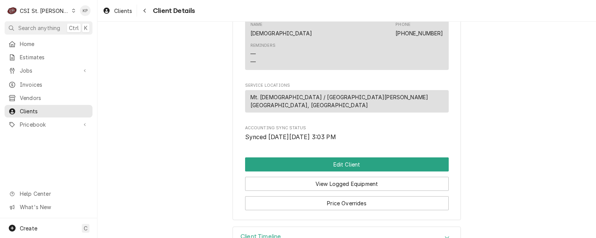
scroll to position [456, 0]
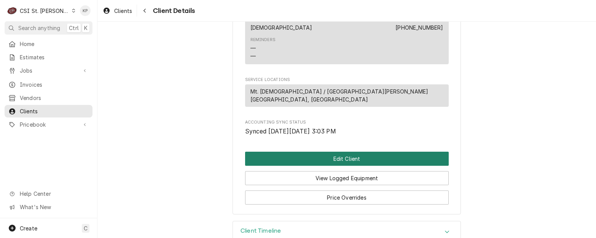
click at [305, 166] on button "Edit Client" at bounding box center [346, 159] width 203 height 14
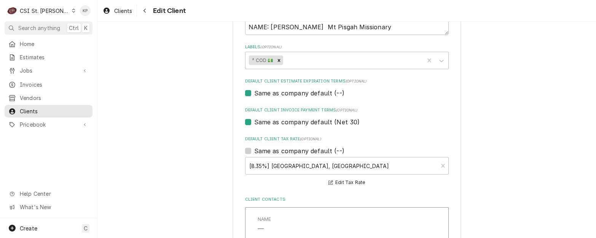
scroll to position [418, 0]
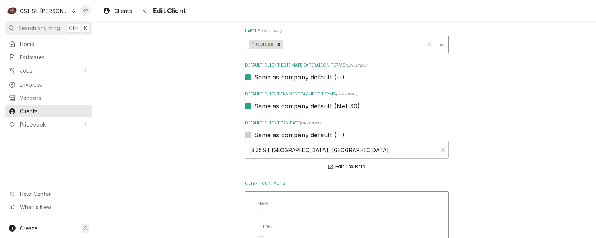
click at [439, 46] on icon "Labels" at bounding box center [441, 45] width 5 height 3
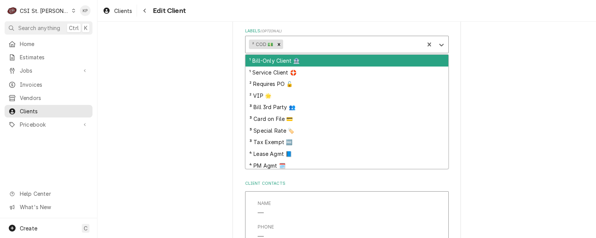
scroll to position [14, 0]
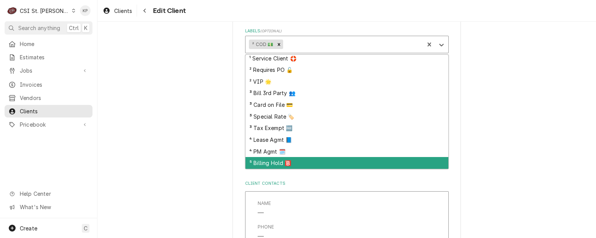
click at [273, 163] on div "⁵ Billing Hold 🅱️" at bounding box center [346, 163] width 203 height 12
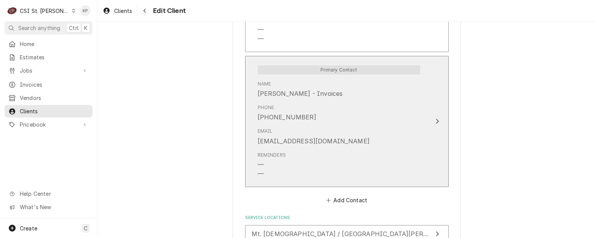
scroll to position [861, 0]
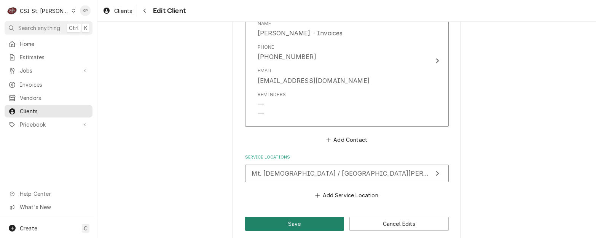
click at [291, 217] on button "Save" at bounding box center [294, 224] width 99 height 14
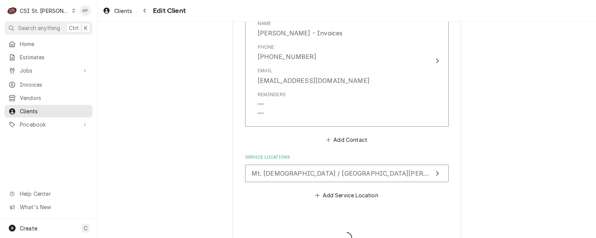
type textarea "x"
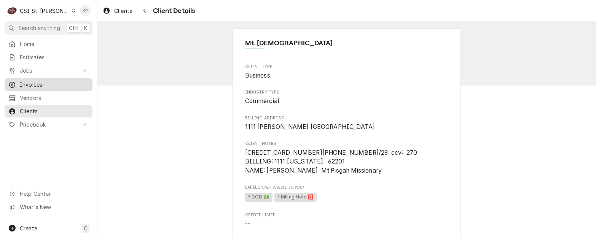
click at [32, 84] on span "Invoices" at bounding box center [54, 85] width 69 height 8
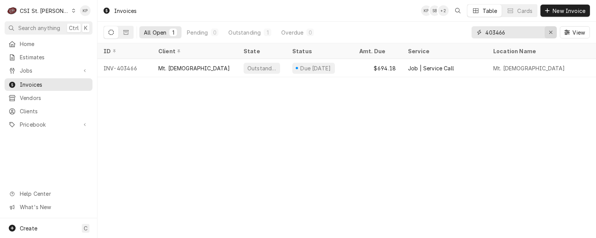
click at [550, 31] on icon "Erase input" at bounding box center [550, 32] width 4 height 5
click at [542, 32] on input "Dynamic Content Wrapper" at bounding box center [513, 32] width 57 height 12
click at [505, 34] on input "Dynamic Content Wrapper" at bounding box center [520, 32] width 71 height 12
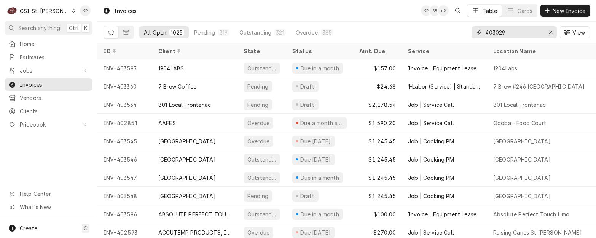
type input "403029"
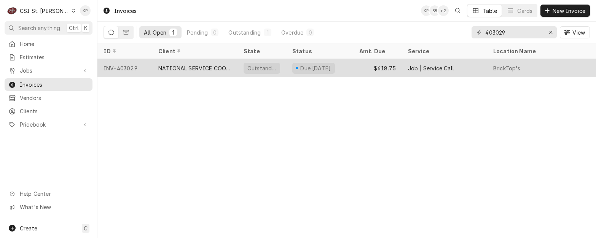
click at [130, 67] on div "INV-403029" at bounding box center [124, 68] width 55 height 18
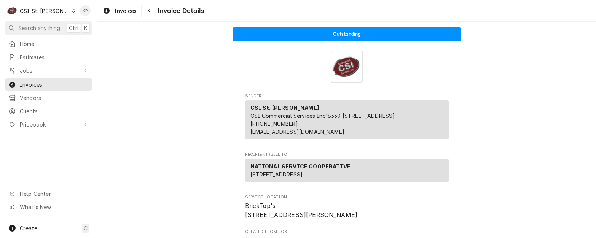
click at [119, 10] on span "Invoices" at bounding box center [125, 11] width 22 height 8
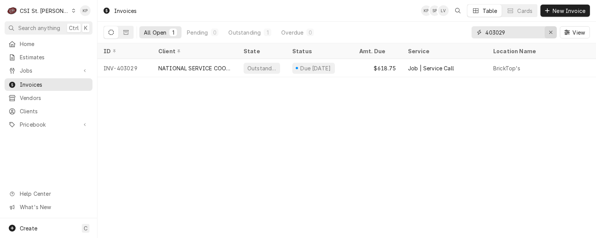
click at [548, 31] on icon "Erase input" at bounding box center [550, 32] width 4 height 5
click at [542, 30] on input "Dynamic Content Wrapper" at bounding box center [513, 32] width 57 height 12
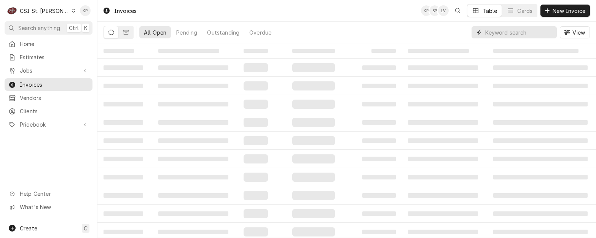
click at [497, 31] on input "Dynamic Content Wrapper" at bounding box center [519, 32] width 68 height 12
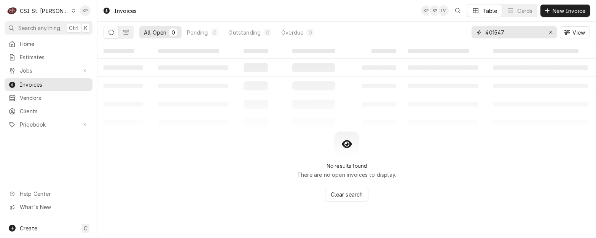
type input "401547"
click at [113, 32] on icon "Dynamic Content Wrapper" at bounding box center [110, 32] width 5 height 5
click at [121, 34] on button "Dynamic Content Wrapper" at bounding box center [126, 32] width 14 height 12
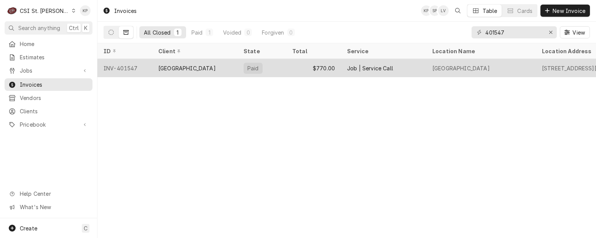
click at [117, 68] on div "INV-401547" at bounding box center [124, 68] width 55 height 18
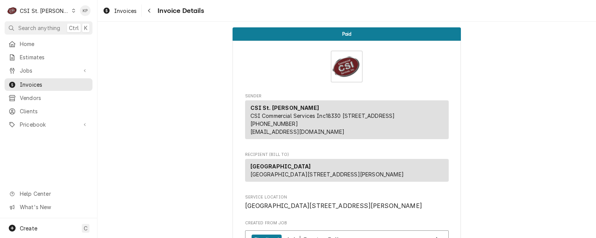
click at [338, 182] on div "[GEOGRAPHIC_DATA] [GEOGRAPHIC_DATA][STREET_ADDRESS][PERSON_NAME]" at bounding box center [346, 170] width 203 height 23
drag, startPoint x: 338, startPoint y: 183, endPoint x: 255, endPoint y: 183, distance: 82.5
click at [255, 182] on div "[GEOGRAPHIC_DATA] [GEOGRAPHIC_DATA][STREET_ADDRESS][PERSON_NAME]" at bounding box center [346, 170] width 203 height 23
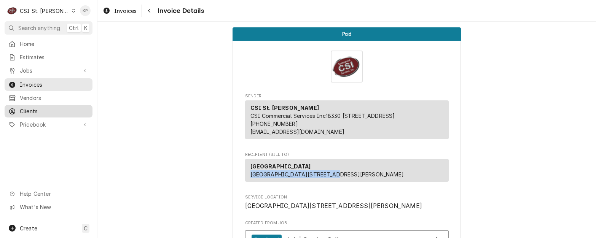
drag, startPoint x: 19, startPoint y: 110, endPoint x: 53, endPoint y: 108, distance: 33.9
click at [19, 110] on div "Clients" at bounding box center [48, 111] width 80 height 8
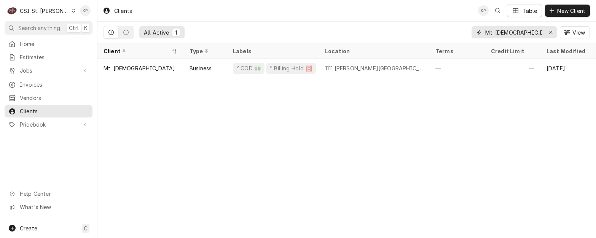
drag, startPoint x: 551, startPoint y: 31, endPoint x: 499, endPoint y: 33, distance: 52.5
click at [552, 31] on icon "Erase input" at bounding box center [550, 32] width 4 height 5
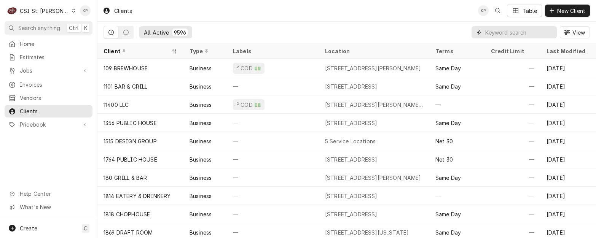
paste input "PAUL.REESOR@PandaRG.com"
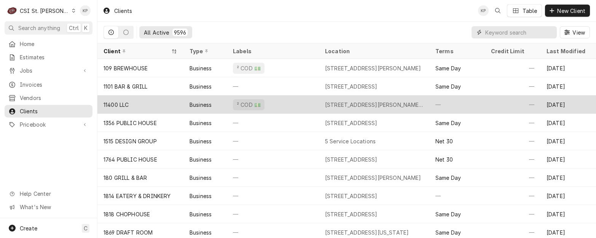
type input "PAUL.REESOR@PandaRG.com"
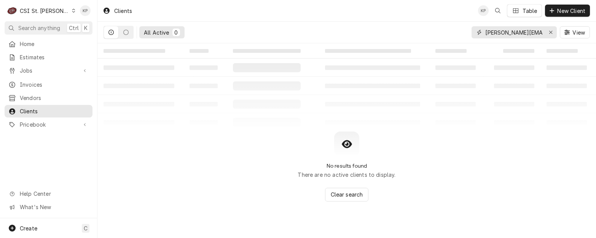
drag, startPoint x: 540, startPoint y: 33, endPoint x: 425, endPoint y: 33, distance: 114.5
click at [425, 33] on div "All Active 0 PAUL.REESOR@PandaRG.com View" at bounding box center [346, 32] width 486 height 21
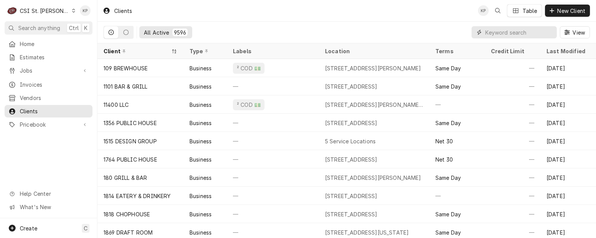
click at [496, 32] on input "Dynamic Content Wrapper" at bounding box center [519, 32] width 68 height 12
paste input "PANDA EXPRESS #2965 - HAMPTON"
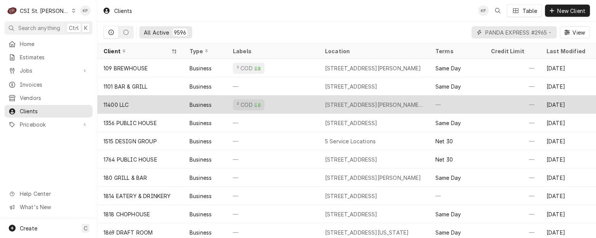
scroll to position [0, 38]
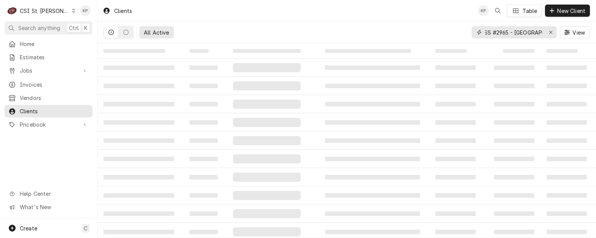
type input "PANDA EXPRESS #2965 - HAMPTON"
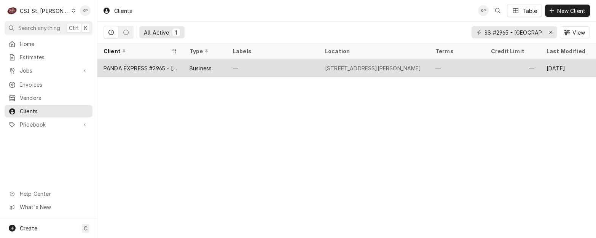
click at [154, 66] on div "PANDA EXPRESS #2965 - HAMPTON" at bounding box center [140, 68] width 74 height 8
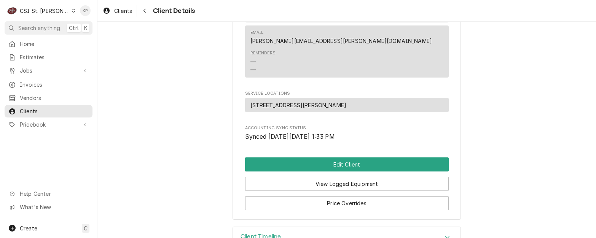
scroll to position [408, 0]
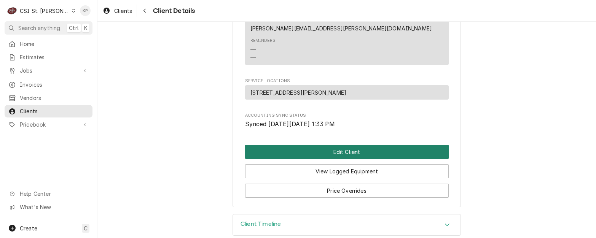
click at [341, 145] on button "Edit Client" at bounding box center [346, 152] width 203 height 14
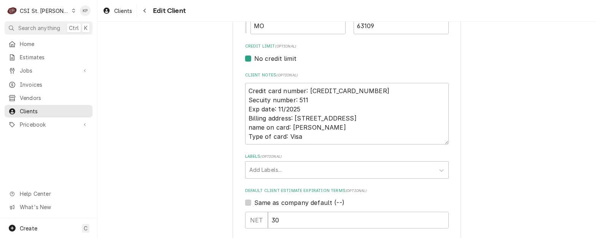
scroll to position [342, 0]
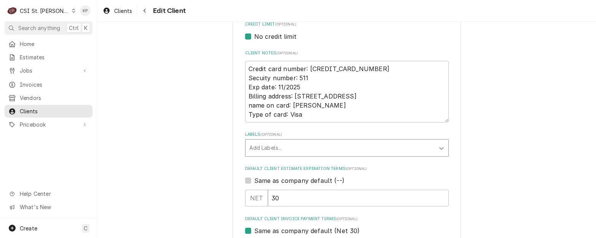
click at [440, 148] on icon "Labels" at bounding box center [441, 149] width 8 height 8
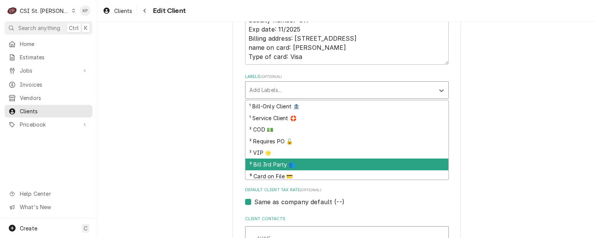
scroll to position [418, 0]
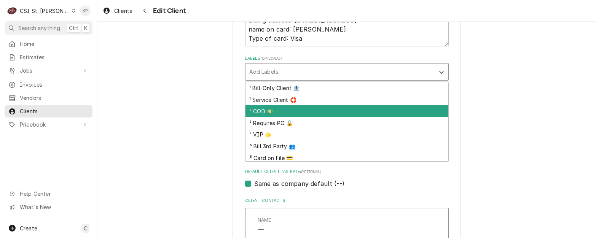
click at [261, 113] on div "² COD 💵" at bounding box center [346, 111] width 203 height 12
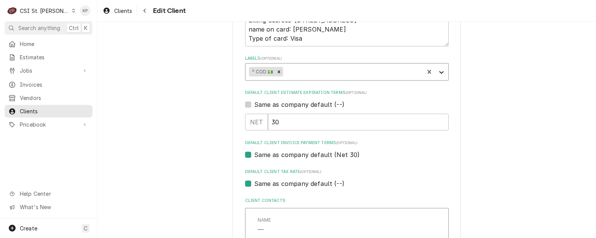
click at [438, 71] on icon "Labels" at bounding box center [441, 72] width 8 height 8
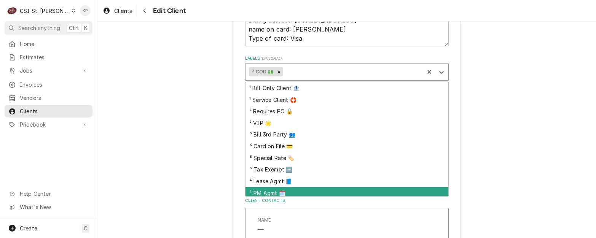
scroll to position [14, 0]
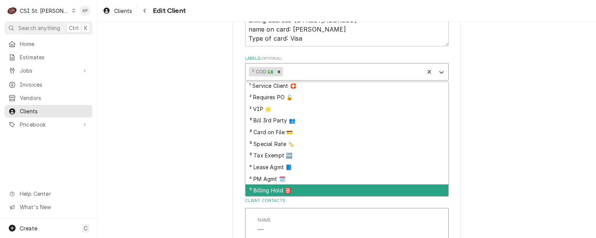
click at [272, 189] on div "⁵ Billing Hold 🅱️" at bounding box center [346, 190] width 203 height 12
type textarea "x"
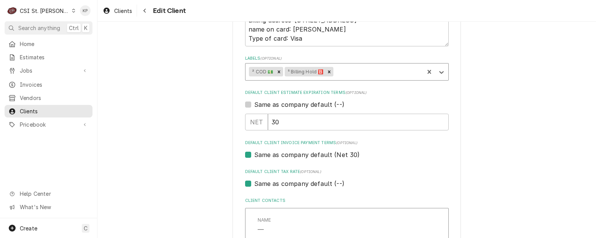
click at [254, 104] on label "Same as company default (--)" at bounding box center [299, 104] width 90 height 9
click at [254, 104] on input "Same as company default (--)" at bounding box center [355, 108] width 203 height 17
checkbox input "true"
type textarea "x"
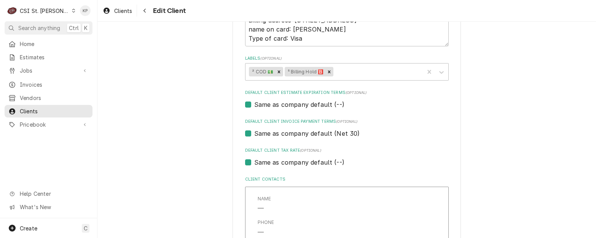
click at [254, 133] on label "Same as company default (Net 30)" at bounding box center [307, 133] width 106 height 9
click at [254, 133] on input "Same as company default (Net 30)" at bounding box center [355, 137] width 203 height 17
checkbox input "false"
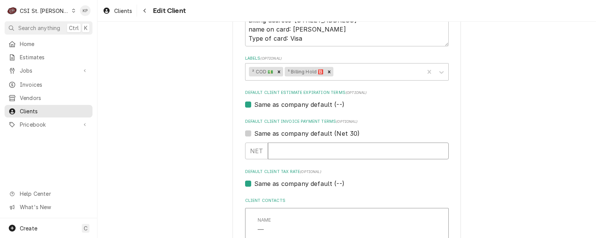
type textarea "x"
type input "0"
click at [441, 153] on input "0" at bounding box center [358, 151] width 181 height 17
click at [425, 178] on div "Default Client Tax Rate (optional) Same as company default (--)" at bounding box center [346, 178] width 203 height 19
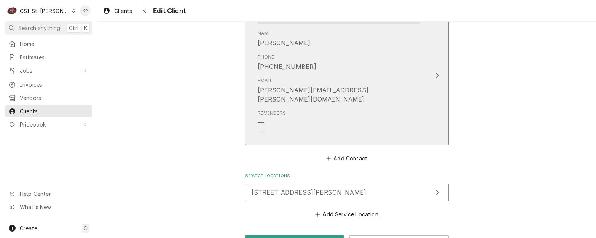
scroll to position [759, 0]
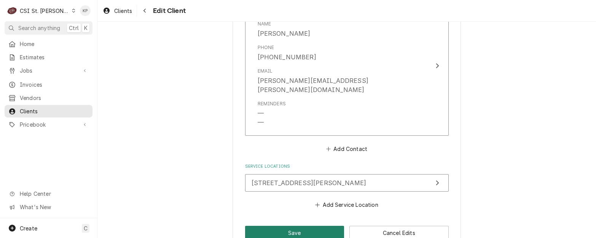
click at [307, 226] on button "Save" at bounding box center [294, 233] width 99 height 14
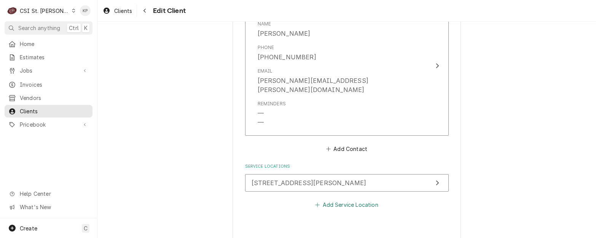
type textarea "x"
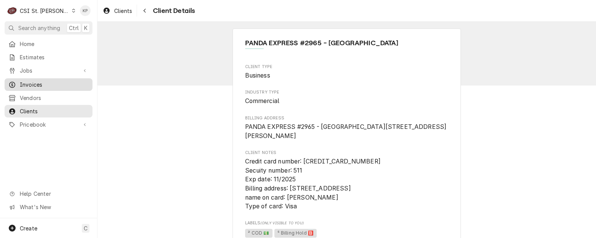
click at [31, 81] on span "Invoices" at bounding box center [54, 85] width 69 height 8
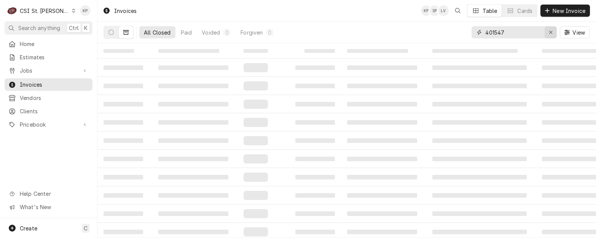
click at [551, 32] on icon "Erase input" at bounding box center [550, 32] width 4 height 5
type input "402662"
click at [110, 31] on icon "Dynamic Content Wrapper" at bounding box center [110, 32] width 5 height 5
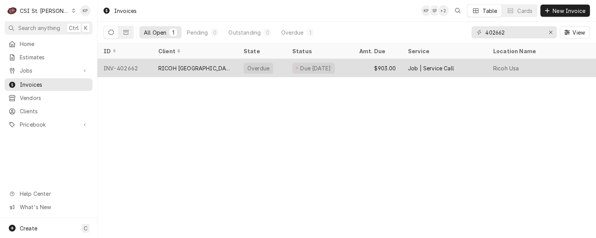
click at [130, 67] on div "INV-402662" at bounding box center [124, 68] width 55 height 18
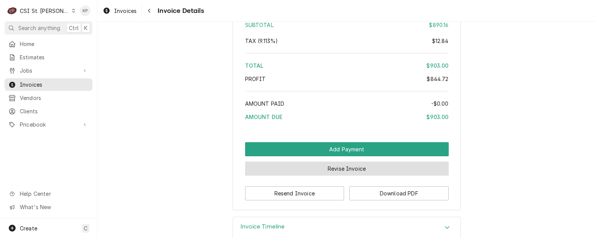
scroll to position [1667, 0]
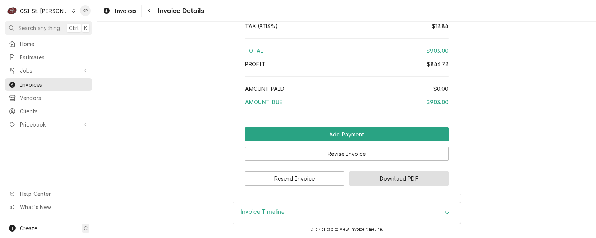
click at [369, 176] on button "Download PDF" at bounding box center [398, 179] width 99 height 14
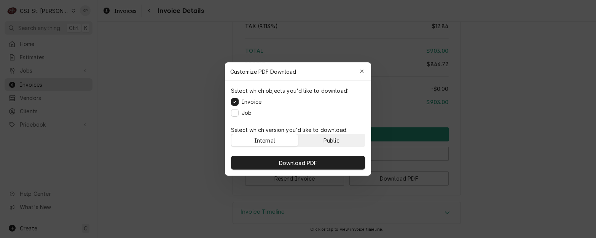
click at [343, 143] on button "Public" at bounding box center [331, 140] width 67 height 12
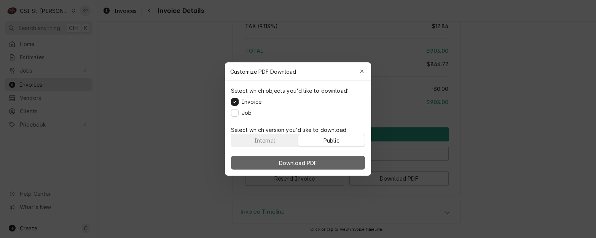
click at [347, 161] on button "Download PDF" at bounding box center [298, 163] width 134 height 14
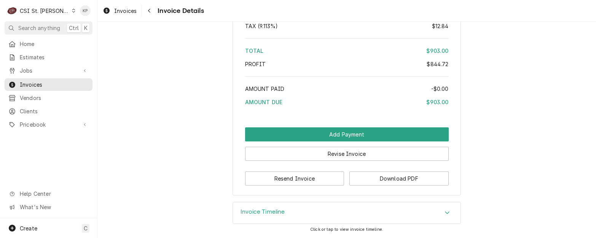
drag, startPoint x: 133, startPoint y: 10, endPoint x: 262, endPoint y: 13, distance: 129.3
click at [133, 10] on span "Invoices" at bounding box center [125, 11] width 22 height 8
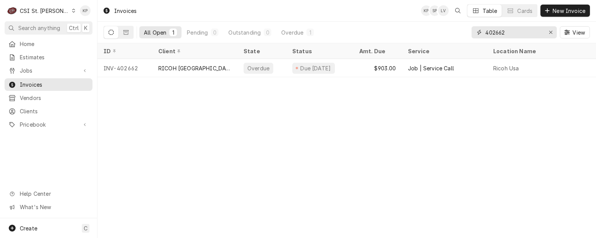
drag, startPoint x: 551, startPoint y: 32, endPoint x: 502, endPoint y: 33, distance: 48.7
click at [551, 32] on icon "Erase input" at bounding box center [550, 32] width 4 height 5
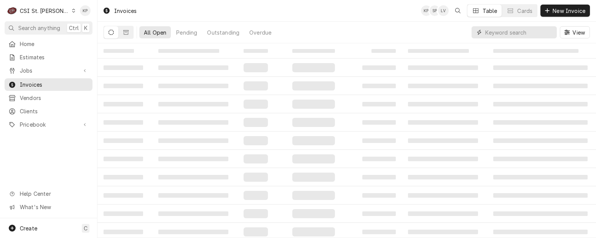
click at [511, 33] on input "Dynamic Content Wrapper" at bounding box center [519, 32] width 68 height 12
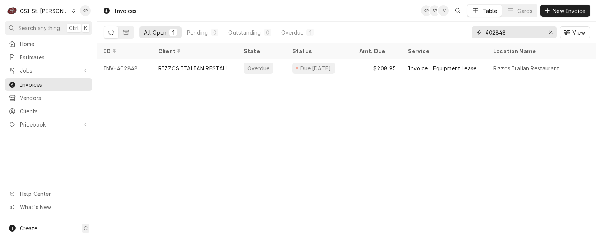
type input "402848"
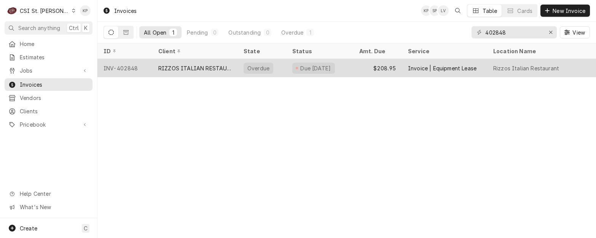
click at [111, 68] on div "INV-402848" at bounding box center [124, 68] width 55 height 18
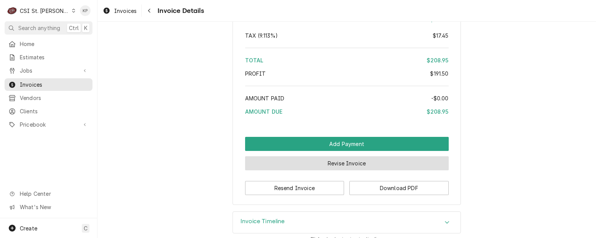
scroll to position [1099, 0]
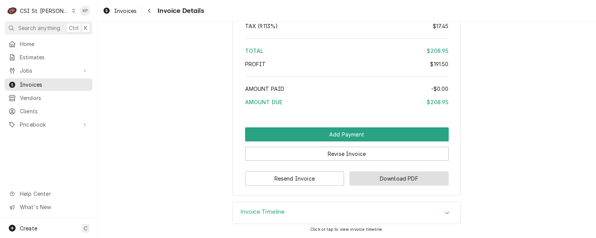
click at [387, 177] on button "Download PDF" at bounding box center [398, 179] width 99 height 14
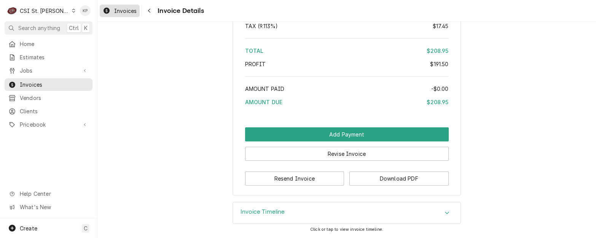
click at [123, 13] on span "Invoices" at bounding box center [125, 11] width 22 height 8
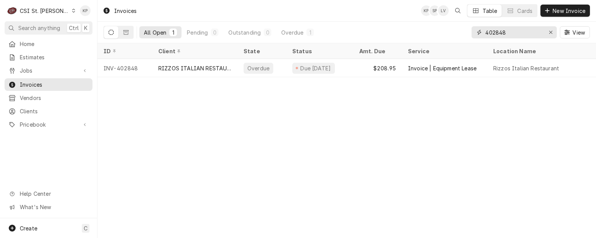
drag, startPoint x: 496, startPoint y: 32, endPoint x: 523, endPoint y: 29, distance: 27.2
click at [521, 32] on input "402848" at bounding box center [513, 32] width 57 height 12
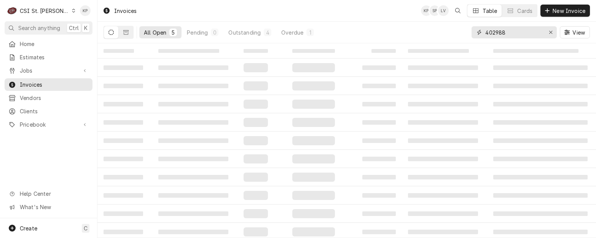
type input "402988"
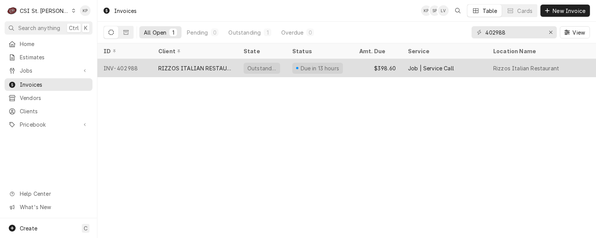
click at [122, 64] on div "INV-402988" at bounding box center [124, 68] width 55 height 18
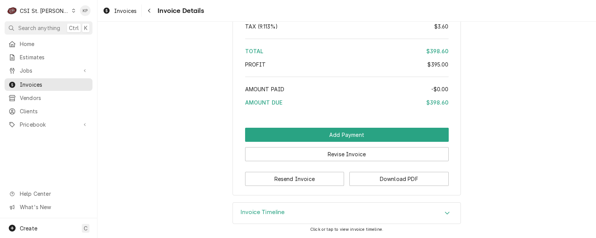
scroll to position [1360, 0]
click at [403, 172] on button "Download PDF" at bounding box center [398, 179] width 99 height 14
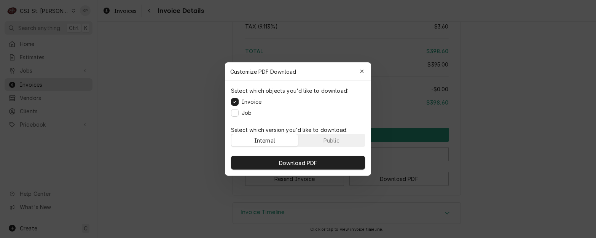
click at [344, 132] on p "Select which version you'd like to download:" at bounding box center [298, 130] width 134 height 8
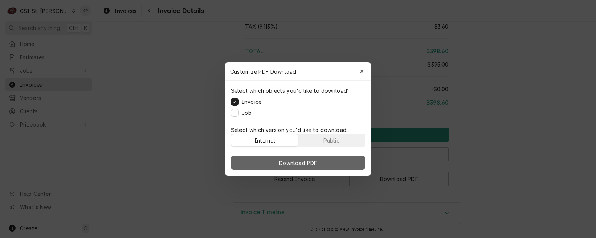
click at [336, 160] on button "Download PDF" at bounding box center [298, 163] width 134 height 14
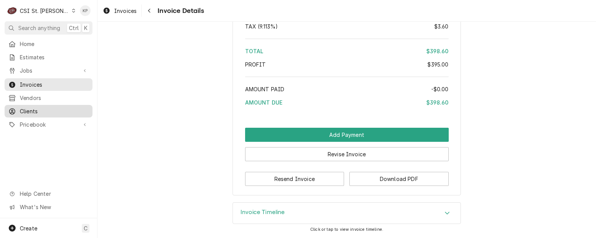
drag, startPoint x: 25, startPoint y: 108, endPoint x: 39, endPoint y: 106, distance: 14.3
click at [25, 108] on span "Clients" at bounding box center [54, 111] width 69 height 8
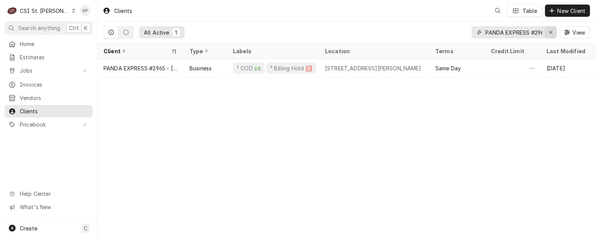
click at [550, 30] on icon "Erase input" at bounding box center [550, 32] width 4 height 5
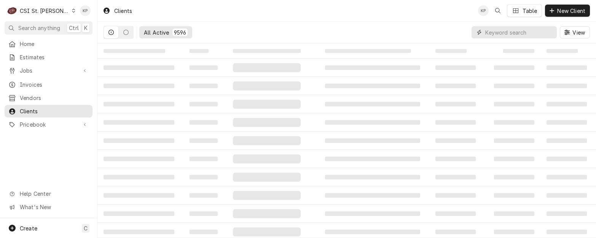
click at [498, 32] on input "Dynamic Content Wrapper" at bounding box center [519, 32] width 68 height 12
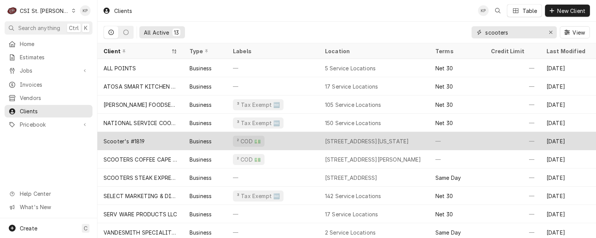
type input "scooters"
click at [155, 142] on div "Scooter's #1819" at bounding box center [140, 141] width 86 height 18
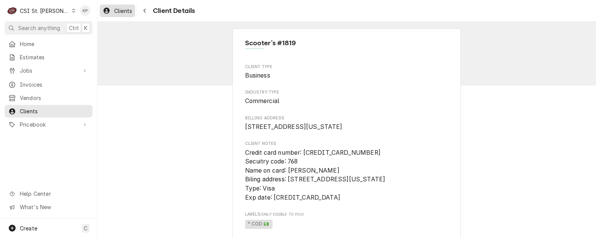
click at [126, 5] on link "Clients" at bounding box center [117, 11] width 35 height 13
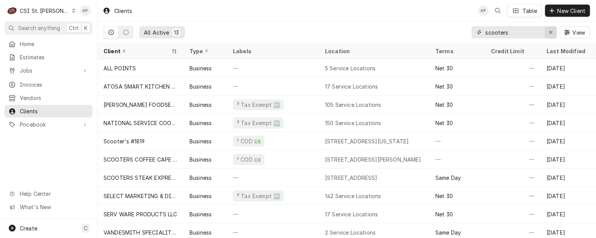
click at [550, 31] on icon "Erase input" at bounding box center [550, 32] width 4 height 5
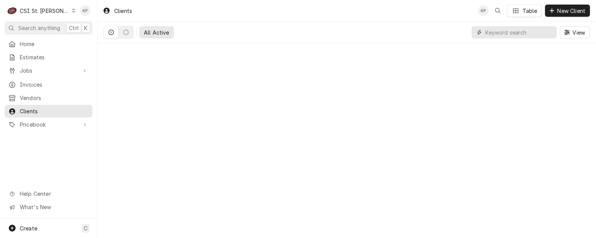
click at [503, 34] on input "Dynamic Content Wrapper" at bounding box center [519, 32] width 68 height 12
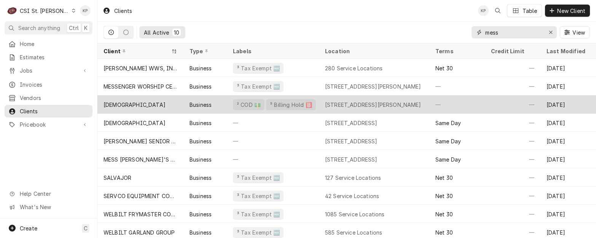
type input "mess"
click at [127, 101] on div "Messiah Lutheran Church" at bounding box center [134, 105] width 62 height 8
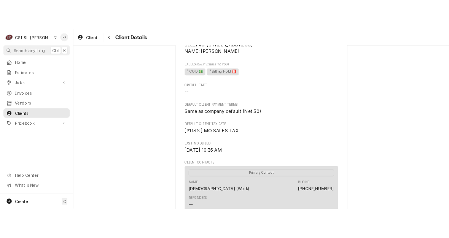
scroll to position [152, 0]
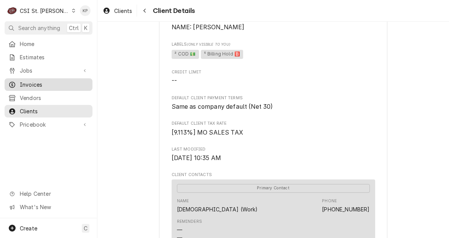
click at [38, 83] on span "Invoices" at bounding box center [54, 85] width 69 height 8
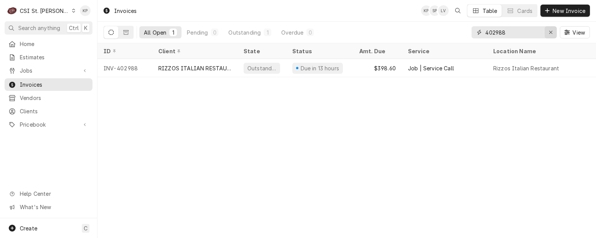
click at [448, 31] on icon "Erase input" at bounding box center [550, 32] width 4 height 5
drag, startPoint x: 499, startPoint y: 32, endPoint x: 566, endPoint y: 31, distance: 67.3
click at [448, 31] on div "403576 View" at bounding box center [530, 32] width 118 height 21
type input "403567"
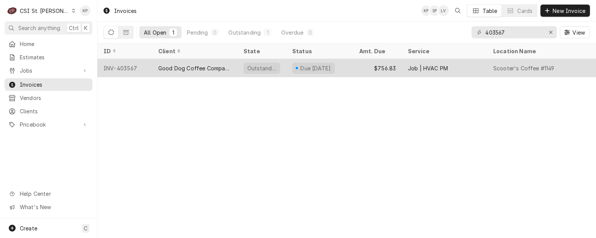
click at [125, 70] on div "INV-403567" at bounding box center [124, 68] width 55 height 18
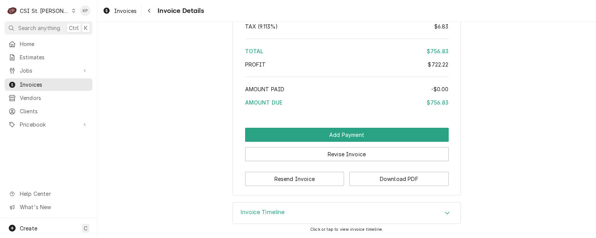
scroll to position [1878, 0]
click at [359, 177] on button "Download PDF" at bounding box center [398, 179] width 99 height 14
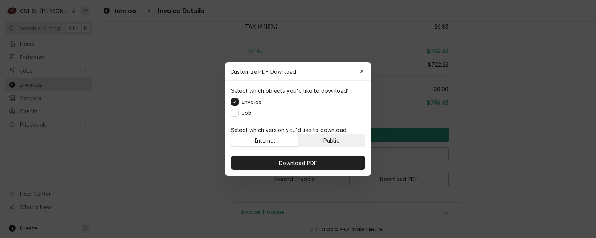
click at [333, 137] on div "Public" at bounding box center [331, 141] width 16 height 8
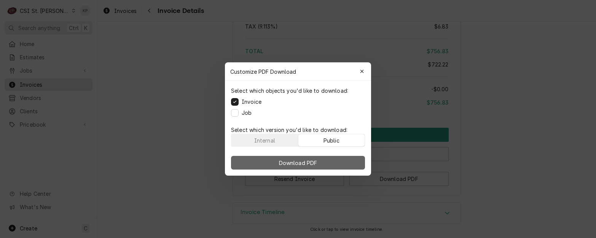
click at [319, 160] on button "Download PDF" at bounding box center [298, 163] width 134 height 14
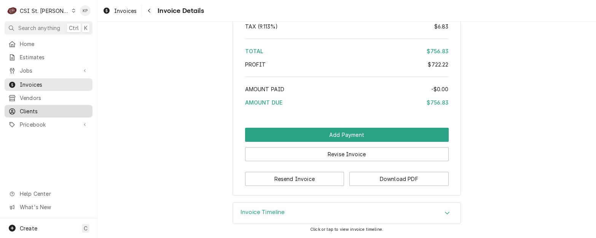
click at [23, 107] on span "Clients" at bounding box center [54, 111] width 69 height 8
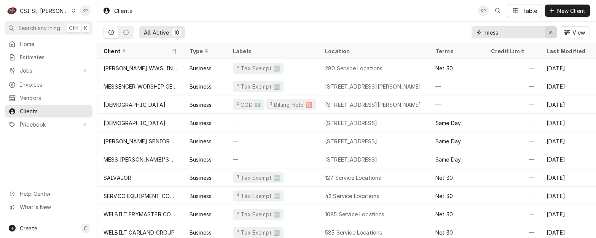
click at [549, 29] on div "Erase input" at bounding box center [551, 33] width 8 height 8
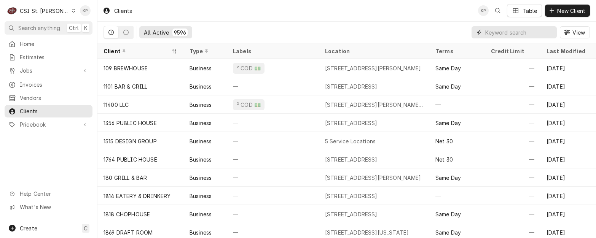
click at [510, 32] on input "Dynamic Content Wrapper" at bounding box center [519, 32] width 68 height 12
click at [511, 34] on input "Dynamic Content Wrapper" at bounding box center [519, 32] width 68 height 12
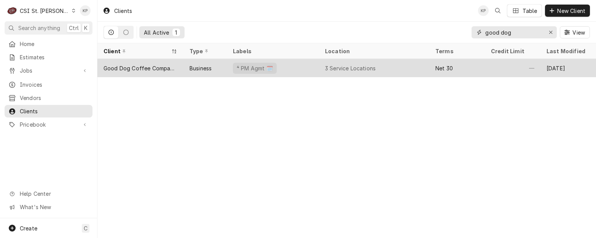
type input "good dog"
click at [148, 66] on div "Good Dog Coffee Company, LLC" at bounding box center [140, 68] width 74 height 8
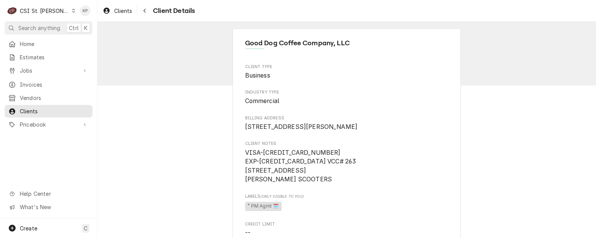
scroll to position [76, 0]
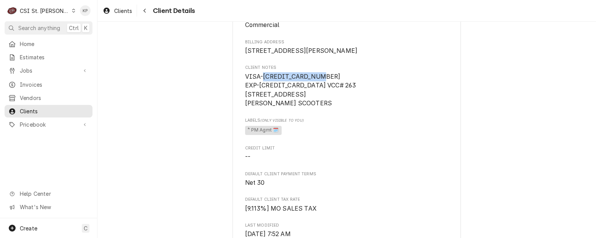
drag, startPoint x: 261, startPoint y: 85, endPoint x: 319, endPoint y: 86, distance: 59.0
click at [319, 86] on span "VISA-4246315385806946 EXP-11/28 VCC# 263 5189 ROSEMOUNT DR, 63304 Grant Davis S…" at bounding box center [346, 90] width 203 height 36
drag, startPoint x: 319, startPoint y: 86, endPoint x: 310, endPoint y: 85, distance: 9.1
copy span "4246315385806946"
drag, startPoint x: 348, startPoint y: 138, endPoint x: 327, endPoint y: 126, distance: 24.5
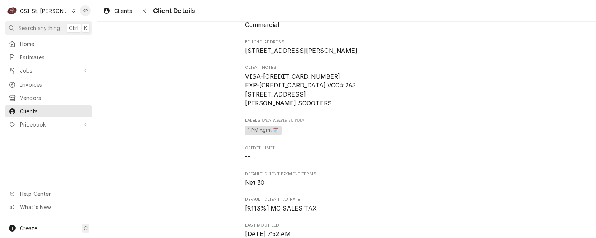
click at [348, 136] on span "⁴ PM Agmt 🗓️" at bounding box center [346, 130] width 203 height 11
drag, startPoint x: 241, startPoint y: 113, endPoint x: 310, endPoint y: 114, distance: 69.6
drag, startPoint x: 310, startPoint y: 114, endPoint x: 305, endPoint y: 114, distance: 5.3
copy span "Grant Davis SCOOTERS"
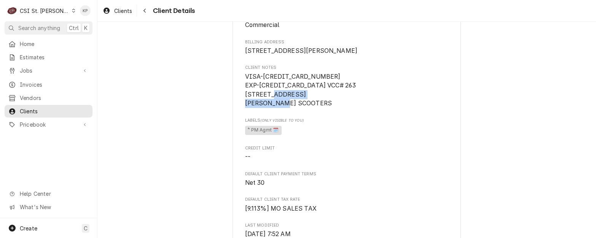
drag, startPoint x: 117, startPoint y: 11, endPoint x: 230, endPoint y: 10, distance: 113.0
click at [117, 11] on span "Clients" at bounding box center [123, 11] width 18 height 8
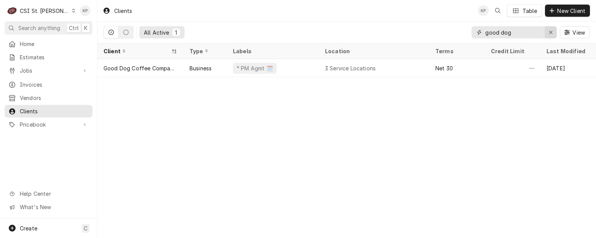
click at [552, 30] on div "Erase input" at bounding box center [551, 33] width 8 height 8
click at [516, 34] on input "Dynamic Content Wrapper" at bounding box center [520, 32] width 71 height 12
type input "[PERSON_NAME]"
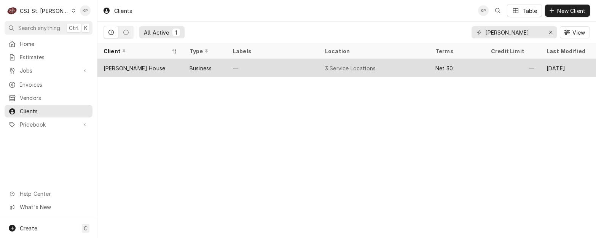
click at [141, 64] on div "[PERSON_NAME] House" at bounding box center [134, 68] width 62 height 8
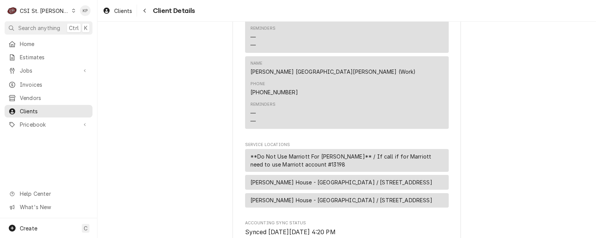
scroll to position [682, 0]
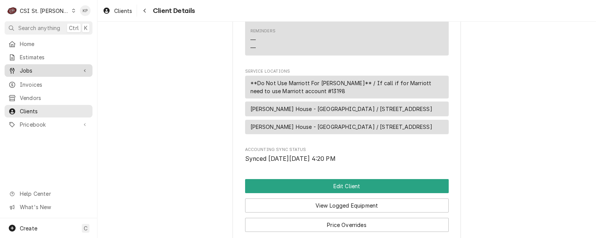
drag, startPoint x: 30, startPoint y: 80, endPoint x: 54, endPoint y: 73, distance: 24.6
click at [31, 81] on span "Invoices" at bounding box center [54, 85] width 69 height 8
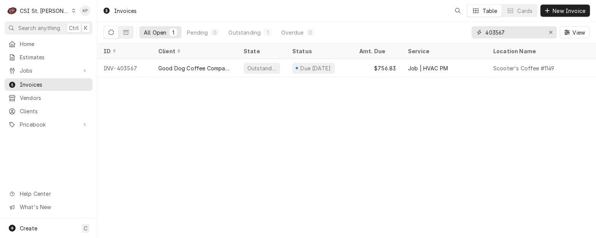
click at [550, 32] on icon "Erase input" at bounding box center [550, 32] width 3 height 3
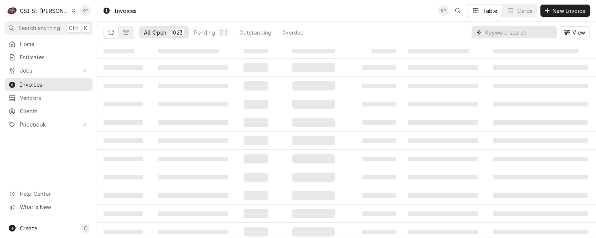
click at [511, 30] on input "Dynamic Content Wrapper" at bounding box center [519, 32] width 68 height 12
type input "402797"
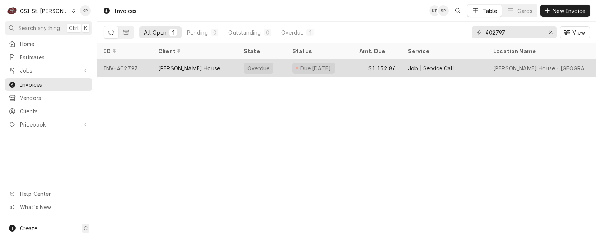
click at [113, 65] on div "INV-402797" at bounding box center [124, 68] width 55 height 18
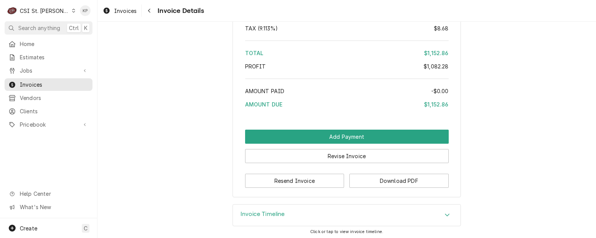
scroll to position [1616, 0]
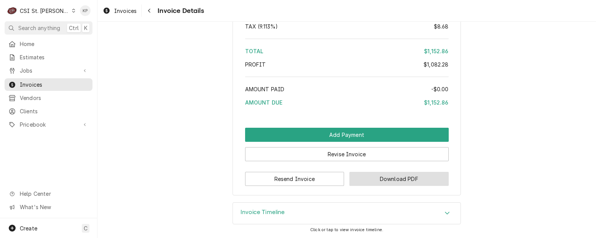
click at [367, 176] on button "Download PDF" at bounding box center [398, 179] width 99 height 14
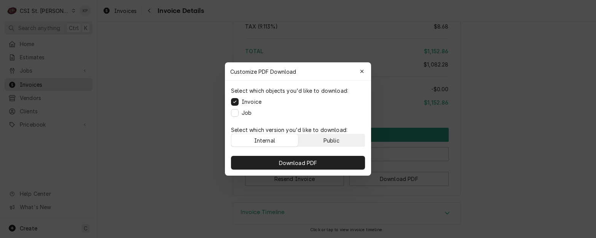
click at [341, 142] on button "Public" at bounding box center [331, 140] width 67 height 12
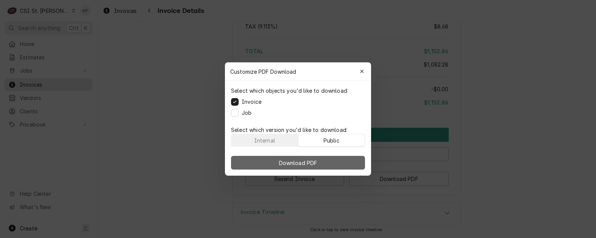
click at [343, 160] on button "Download PDF" at bounding box center [298, 163] width 134 height 14
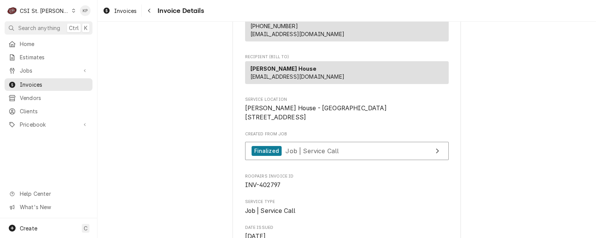
scroll to position [19, 0]
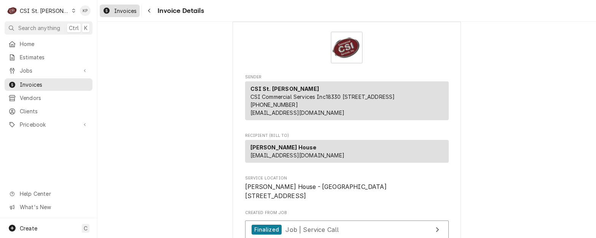
click at [136, 11] on span "Invoices" at bounding box center [125, 11] width 22 height 8
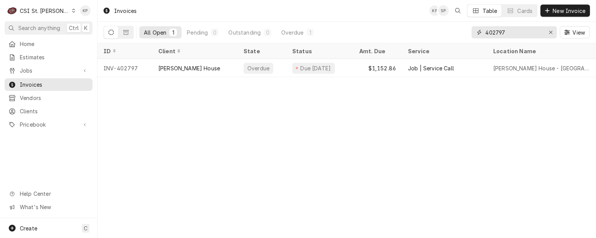
drag, startPoint x: 515, startPoint y: 33, endPoint x: 474, endPoint y: 32, distance: 40.7
click at [474, 32] on div "402797" at bounding box center [513, 32] width 85 height 12
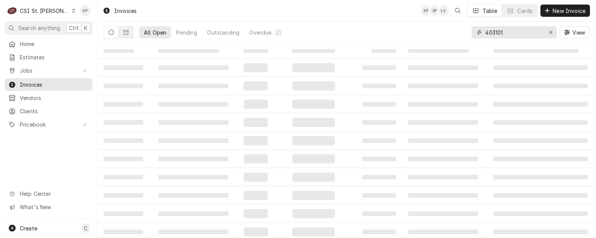
type input "403101"
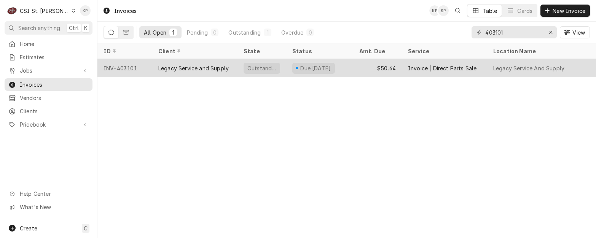
click at [137, 64] on div "INV-403101" at bounding box center [124, 68] width 55 height 18
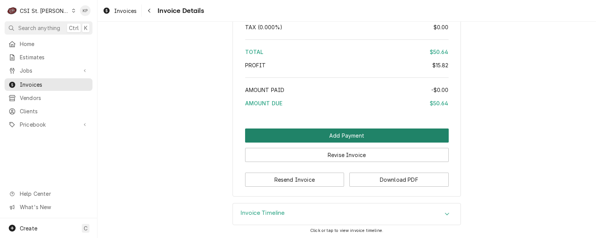
scroll to position [1152, 0]
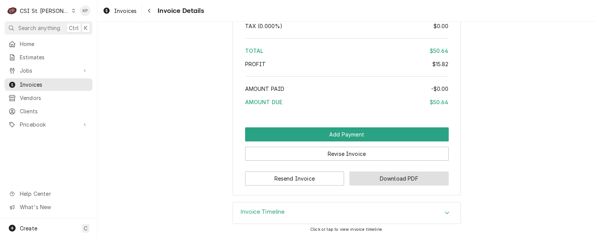
click at [375, 178] on button "Download PDF" at bounding box center [398, 179] width 99 height 14
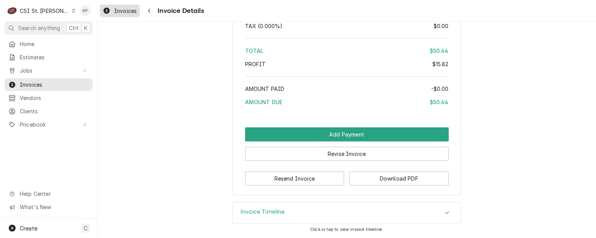
click at [119, 11] on span "Invoices" at bounding box center [125, 11] width 22 height 8
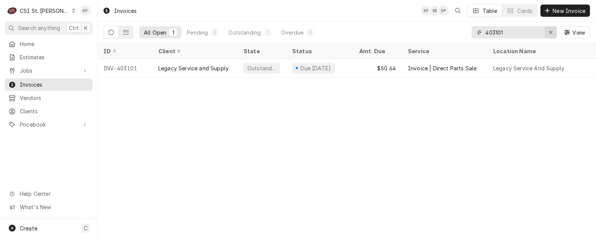
click at [550, 30] on icon "Erase input" at bounding box center [550, 32] width 4 height 5
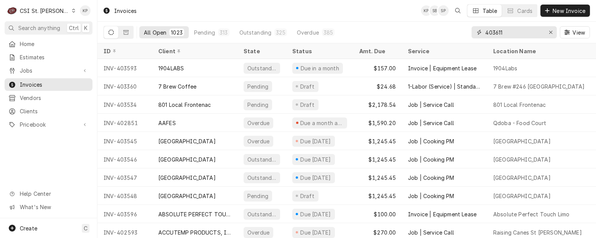
type input "403611"
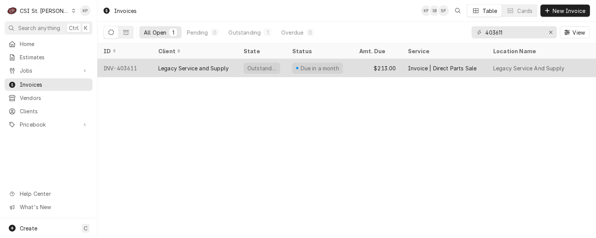
click at [120, 67] on div "INV-403611" at bounding box center [124, 68] width 55 height 18
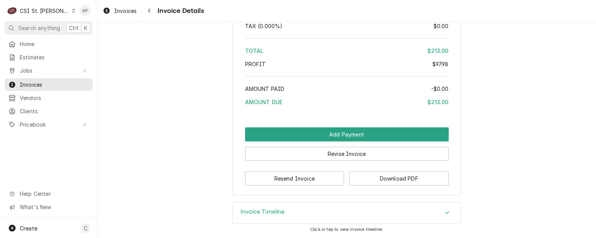
scroll to position [1114, 0]
click at [379, 175] on button "Download PDF" at bounding box center [398, 179] width 99 height 14
click at [134, 12] on span "Invoices" at bounding box center [125, 11] width 22 height 8
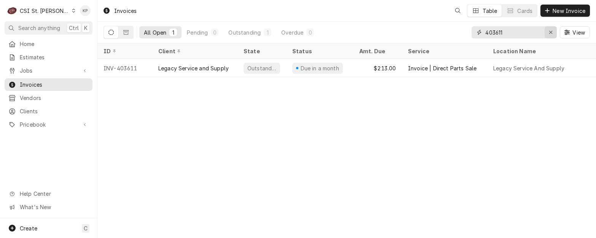
click at [549, 32] on icon "Erase input" at bounding box center [550, 32] width 4 height 5
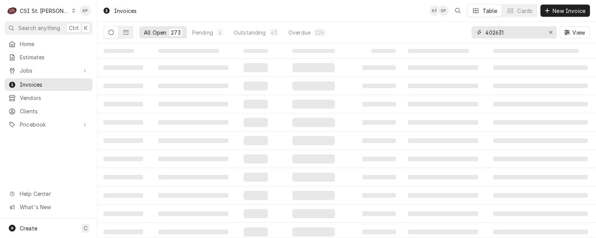
type input "402631"
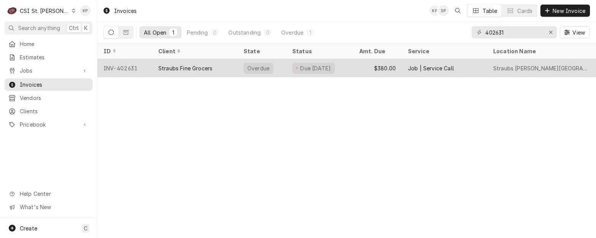
click at [131, 65] on div "INV-402631" at bounding box center [124, 68] width 55 height 18
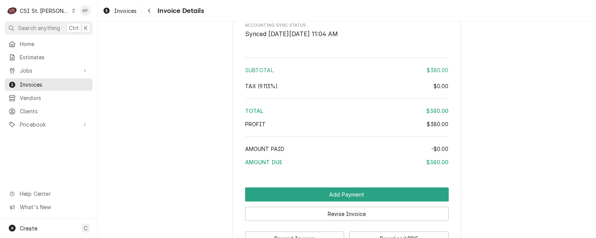
scroll to position [1293, 0]
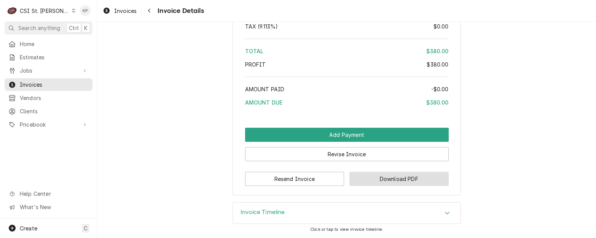
click at [371, 180] on button "Download PDF" at bounding box center [398, 179] width 99 height 14
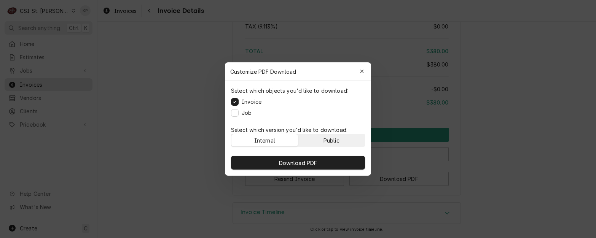
click at [324, 141] on div "Public" at bounding box center [331, 141] width 16 height 8
click at [319, 153] on div "Download PDF" at bounding box center [298, 163] width 146 height 26
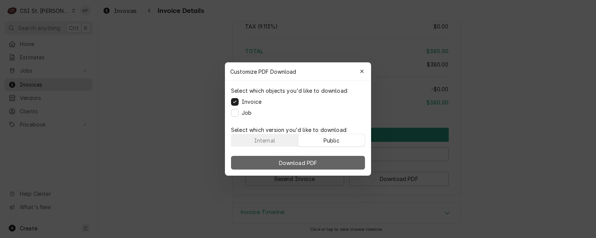
click at [319, 167] on button "Download PDF" at bounding box center [298, 163] width 134 height 14
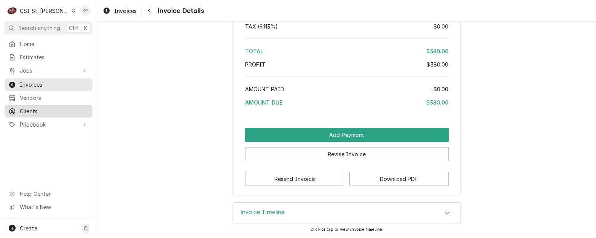
click at [31, 107] on span "Clients" at bounding box center [54, 111] width 69 height 8
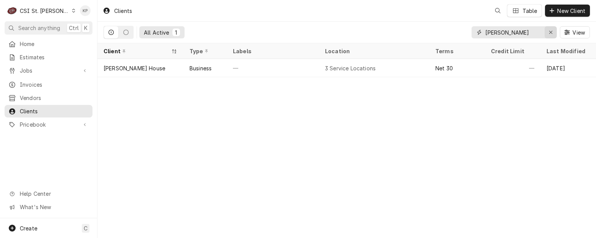
click at [549, 31] on icon "Erase input" at bounding box center [550, 32] width 3 height 3
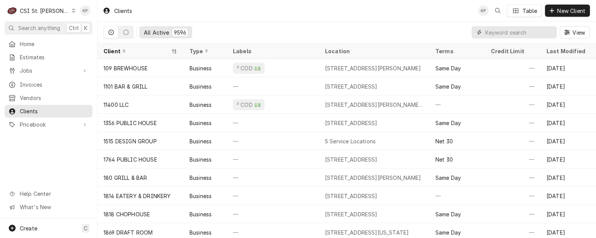
paste input "Straubs Fine Grocers"
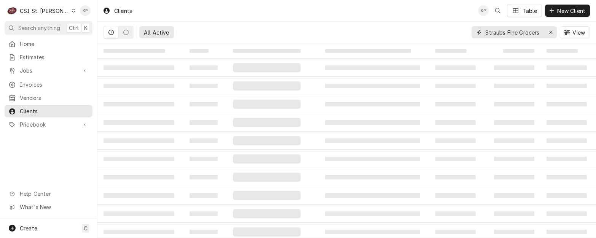
type input "Straubs Fine Grocers"
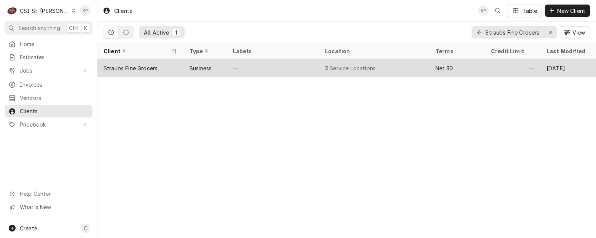
click at [151, 65] on div "Straubs Fine Grocers" at bounding box center [130, 68] width 54 height 8
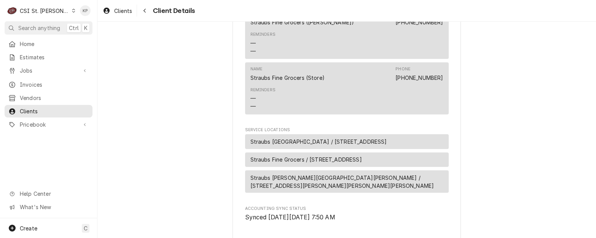
scroll to position [342, 0]
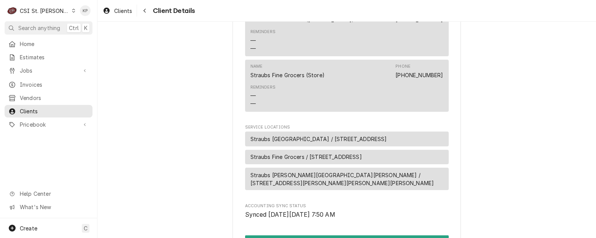
click at [343, 161] on span "Straubs Fine Grocers / [STREET_ADDRESS]" at bounding box center [305, 157] width 111 height 8
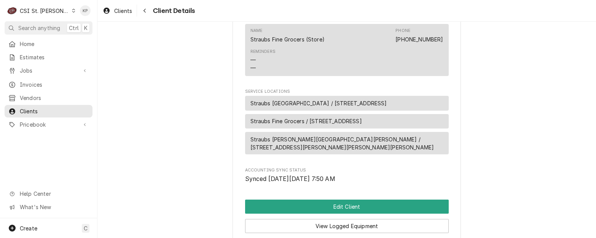
scroll to position [418, 0]
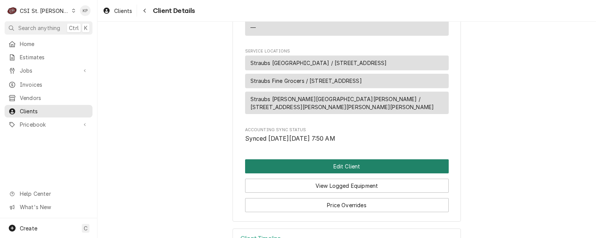
click at [338, 173] on button "Edit Client" at bounding box center [346, 166] width 203 height 14
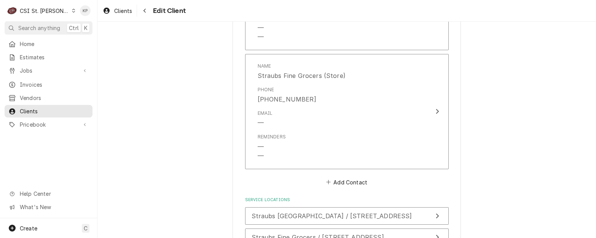
scroll to position [875, 0]
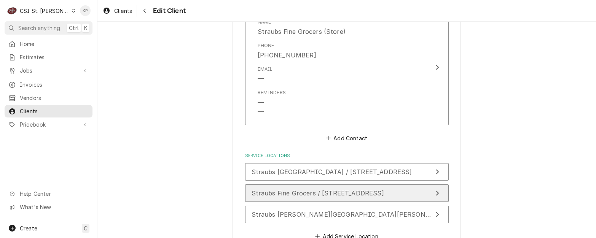
click at [352, 193] on span "Straubs Fine Grocers / [STREET_ADDRESS]" at bounding box center [317, 193] width 132 height 8
type textarea "x"
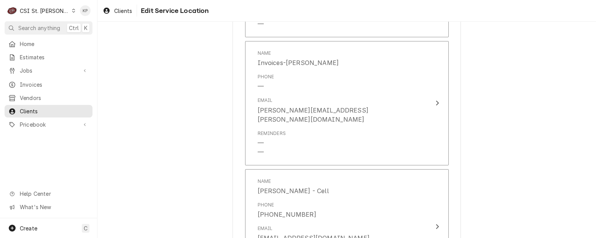
scroll to position [608, 0]
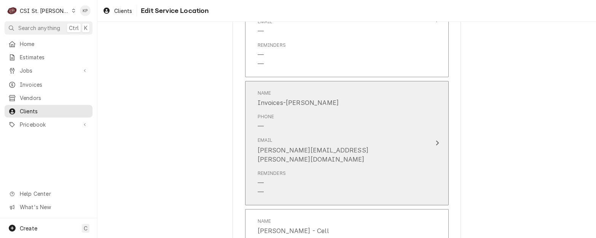
drag, startPoint x: 347, startPoint y: 149, endPoint x: 241, endPoint y: 149, distance: 105.3
click at [247, 151] on button "Name Invoices-[PERSON_NAME] Phone — Email [PERSON_NAME][EMAIL_ADDRESS][PERSON_N…" at bounding box center [346, 143] width 203 height 124
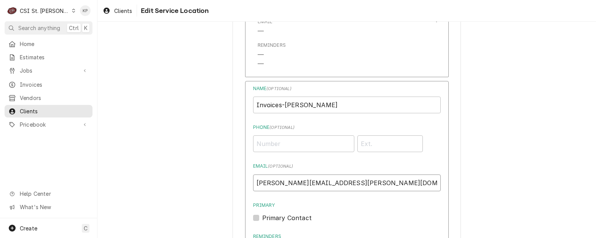
drag, startPoint x: 253, startPoint y: 183, endPoint x: 348, endPoint y: 178, distance: 94.5
click at [357, 183] on input "[PERSON_NAME][EMAIL_ADDRESS][PERSON_NAME][DOMAIN_NAME]" at bounding box center [346, 183] width 187 height 17
drag, startPoint x: 40, startPoint y: 111, endPoint x: 46, endPoint y: 110, distance: 6.3
click at [41, 111] on span "Clients" at bounding box center [54, 111] width 69 height 8
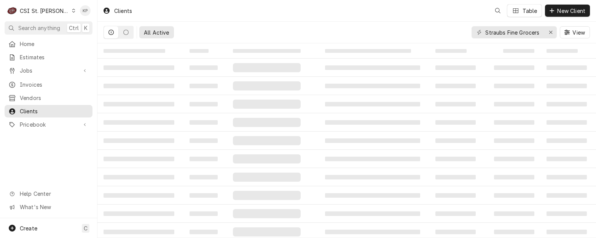
click at [126, 8] on div "C CSI St. Louis KP Search anything Ctrl K Home Estimates Jobs Jobs Job Series I…" at bounding box center [298, 119] width 596 height 238
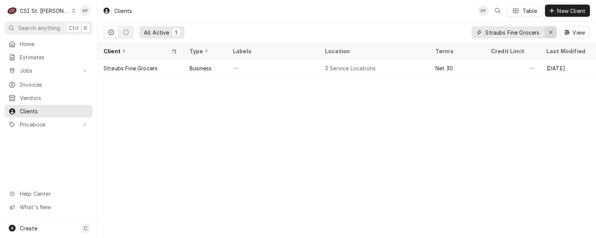
click at [550, 31] on icon "Erase input" at bounding box center [550, 32] width 4 height 5
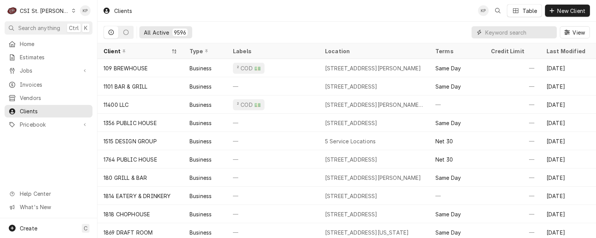
paste input "SUBWAY #27173 OFALLON"
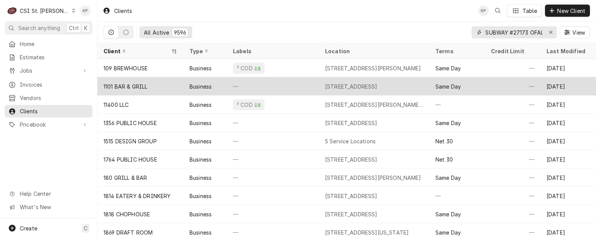
scroll to position [0, 13]
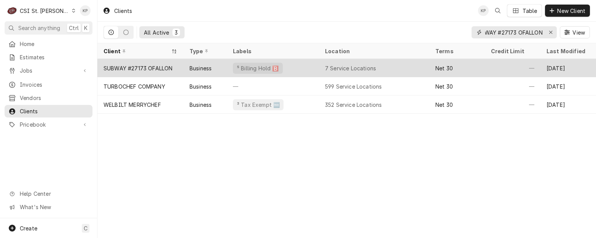
type input "SUBWAY #27173 OFALLON"
click at [126, 62] on div "SUBWAY #27173 OFALLON" at bounding box center [140, 68] width 86 height 18
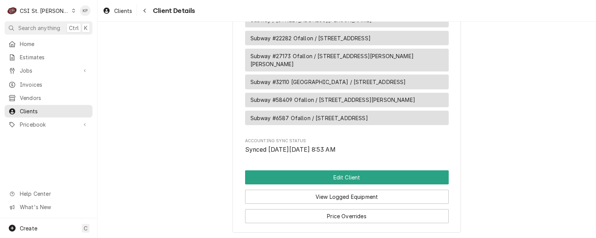
scroll to position [507, 0]
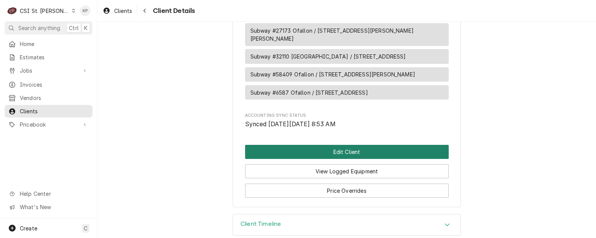
click at [348, 145] on button "Edit Client" at bounding box center [346, 152] width 203 height 14
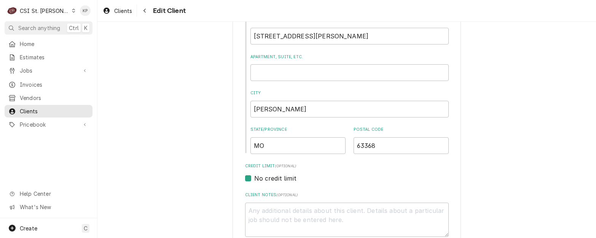
scroll to position [152, 0]
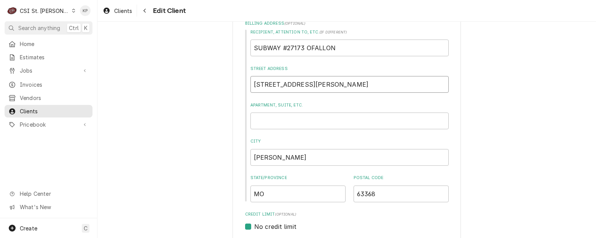
drag, startPoint x: 340, startPoint y: 88, endPoint x: 217, endPoint y: 86, distance: 123.2
type textarea "x"
click at [273, 87] on input "Street Address" at bounding box center [349, 84] width 198 height 17
paste input "810 O'Fallon Rd Suite #10"
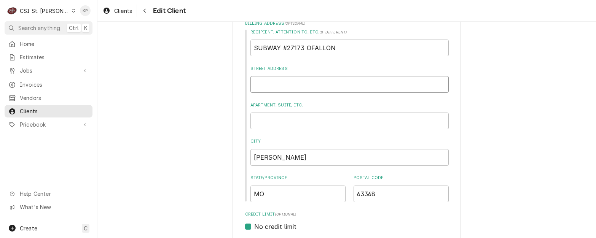
type textarea "x"
type input "810 O'Fallon Rd Suite #10"
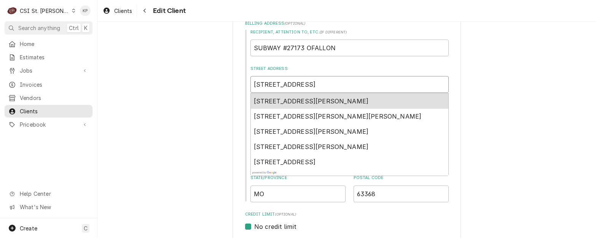
click at [369, 102] on span "810 O'Fallon Rd suite 10, Weldon Spring, MO, USA" at bounding box center [311, 101] width 115 height 8
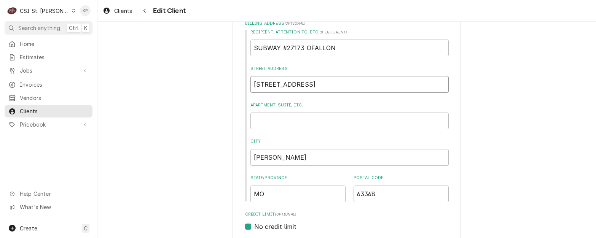
type textarea "x"
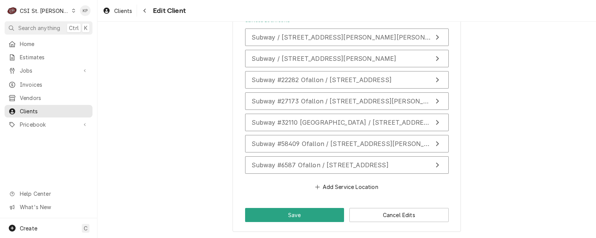
scroll to position [859, 0]
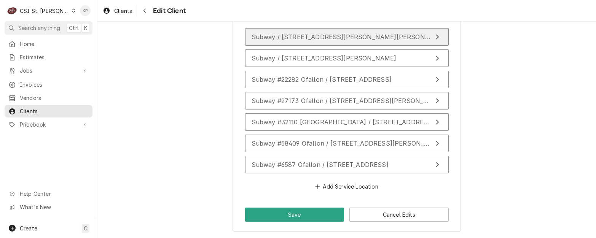
type input "810 O'Fallon Rd"
click at [389, 38] on span "Subway / 4263 Keaton Crossing Blvd, O'Fallon, MO 63368" at bounding box center [350, 37] width 198 height 8
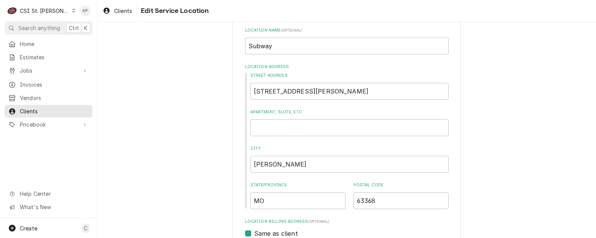
scroll to position [38, 0]
drag, startPoint x: 334, startPoint y: 92, endPoint x: 121, endPoint y: 93, distance: 212.6
type textarea "x"
click at [261, 88] on input "Street Address" at bounding box center [349, 90] width 198 height 17
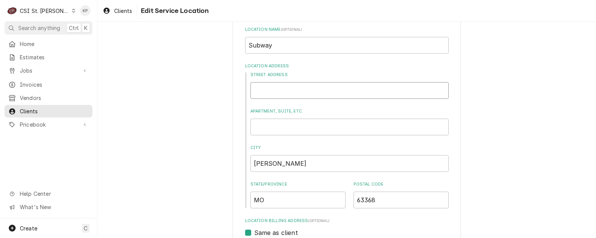
paste input "810 O'Fallon Rd Suite #10"
type textarea "x"
type input "810 O'Fallon Rd Suite #10"
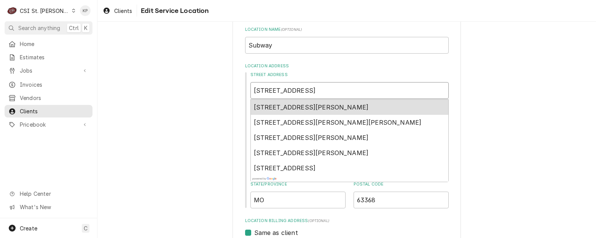
click at [309, 106] on span "810 O'Fallon Rd suite 10, Weldon Spring, MO, USA" at bounding box center [311, 107] width 115 height 8
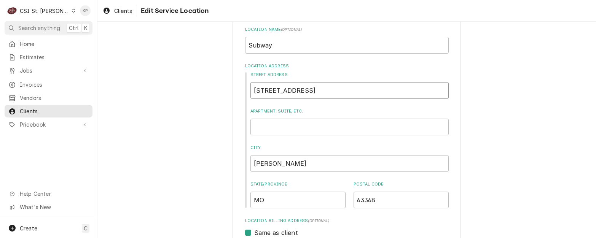
type textarea "x"
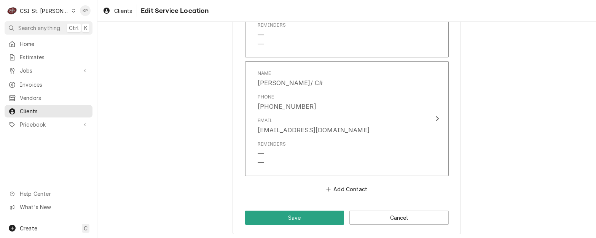
scroll to position [888, 0]
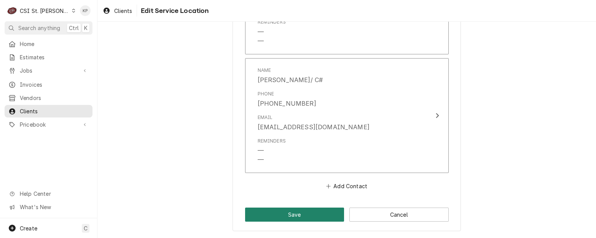
type input "810 O'Fallon Rd"
click at [308, 212] on button "Save" at bounding box center [294, 215] width 99 height 14
click at [305, 212] on button "Save" at bounding box center [294, 215] width 99 height 14
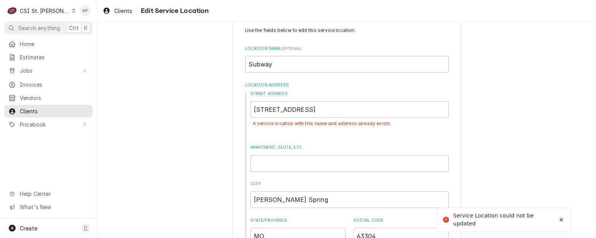
scroll to position [12, 0]
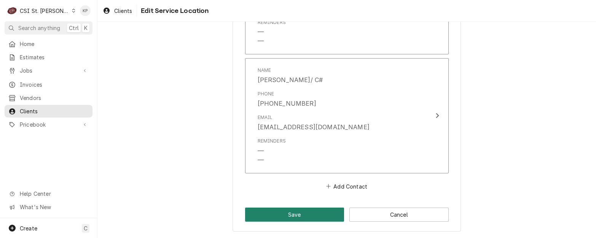
click at [282, 214] on button "Save" at bounding box center [294, 215] width 99 height 14
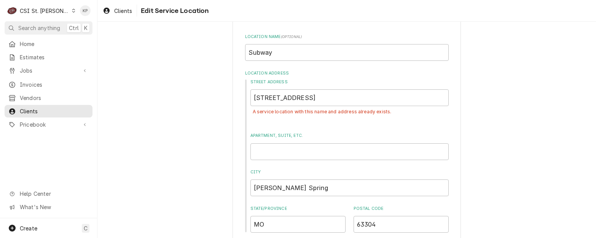
scroll to position [30, 0]
drag, startPoint x: 311, startPoint y: 104, endPoint x: 213, endPoint y: 104, distance: 97.7
type textarea "x"
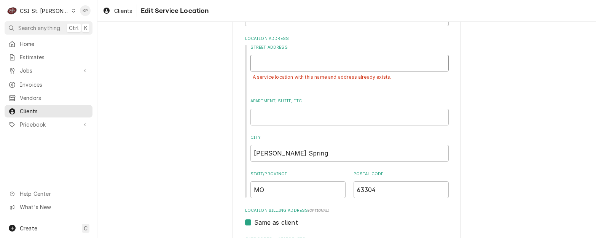
scroll to position [144, 0]
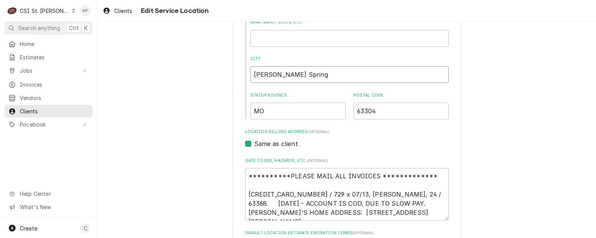
drag, startPoint x: 275, startPoint y: 79, endPoint x: 246, endPoint y: 80, distance: 28.2
click at [246, 79] on div "Street Address A service location with this name and address already exists. Ap…" at bounding box center [346, 43] width 203 height 154
type textarea "x"
drag, startPoint x: 270, startPoint y: 110, endPoint x: 247, endPoint y: 111, distance: 22.5
click at [250, 111] on input "MO" at bounding box center [297, 111] width 95 height 17
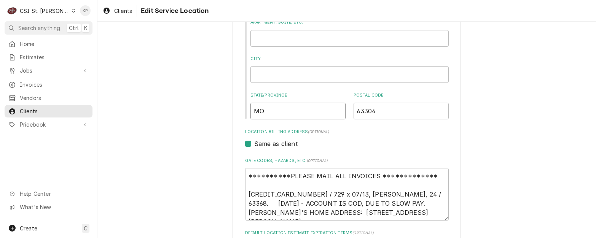
type textarea "x"
drag, startPoint x: 385, startPoint y: 109, endPoint x: 331, endPoint y: 113, distance: 54.2
click at [331, 113] on div "State/Province Postal Code 63304" at bounding box center [349, 105] width 198 height 27
type textarea "x"
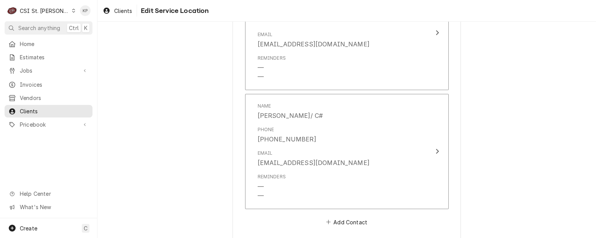
scroll to position [905, 0]
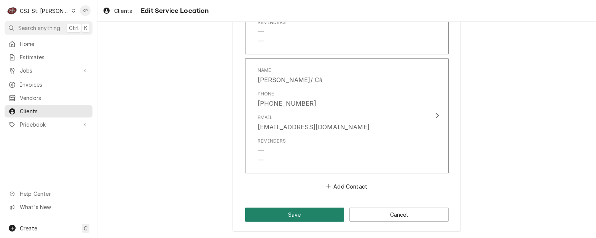
click at [293, 216] on button "Save" at bounding box center [294, 215] width 99 height 14
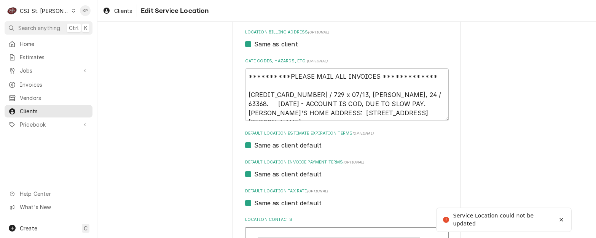
scroll to position [316, 0]
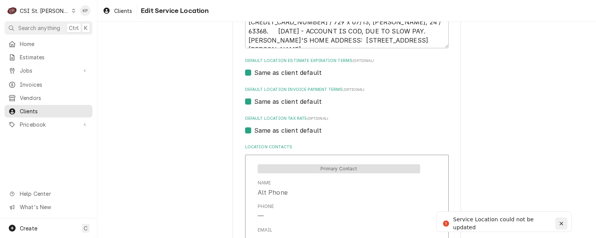
click at [559, 221] on icon "Notifications alt+T" at bounding box center [560, 223] width 5 height 5
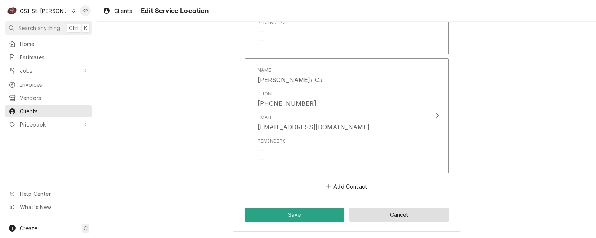
click at [370, 211] on button "Cancel" at bounding box center [398, 215] width 99 height 14
type textarea "x"
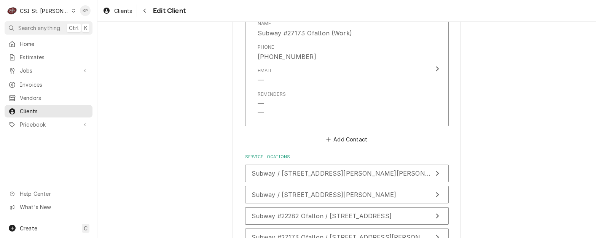
scroll to position [837, 0]
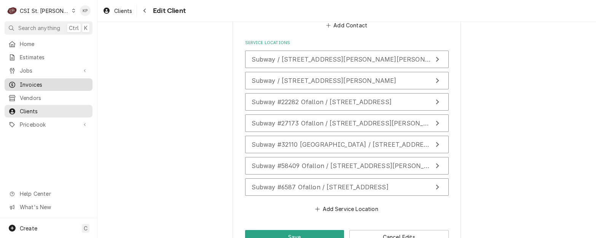
click at [33, 81] on span "Invoices" at bounding box center [54, 85] width 69 height 8
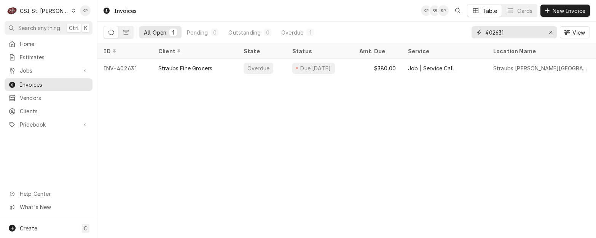
click at [550, 31] on icon "Erase input" at bounding box center [550, 32] width 4 height 5
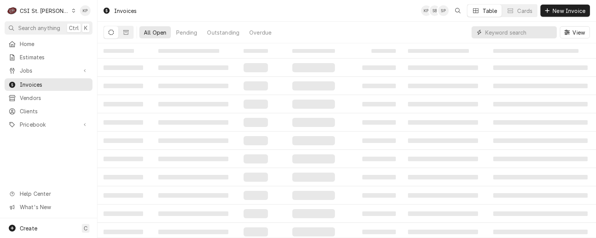
click at [504, 34] on input "Dynamic Content Wrapper" at bounding box center [519, 32] width 68 height 12
type input "402598"
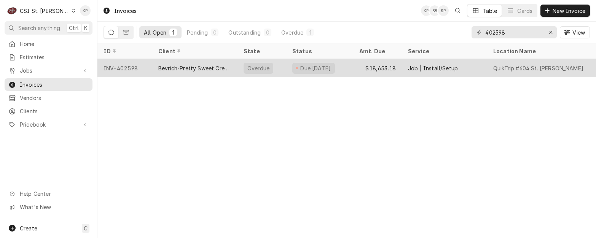
click at [133, 66] on div "INV-402598" at bounding box center [124, 68] width 55 height 18
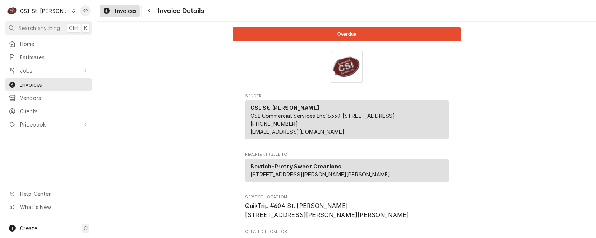
click at [129, 14] on span "Invoices" at bounding box center [125, 11] width 22 height 8
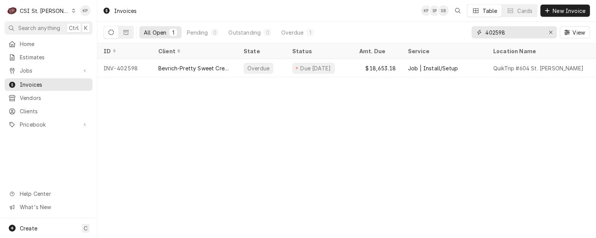
drag, startPoint x: 501, startPoint y: 33, endPoint x: 494, endPoint y: 32, distance: 6.9
click at [494, 32] on input "402598" at bounding box center [513, 32] width 57 height 12
type input "402958"
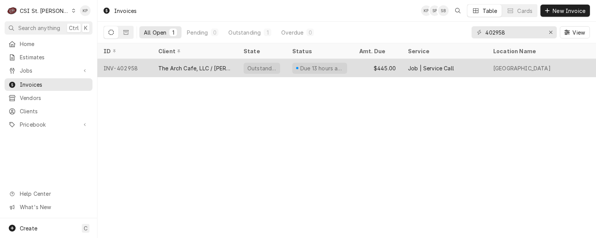
click at [131, 65] on div "INV-402958" at bounding box center [124, 68] width 55 height 18
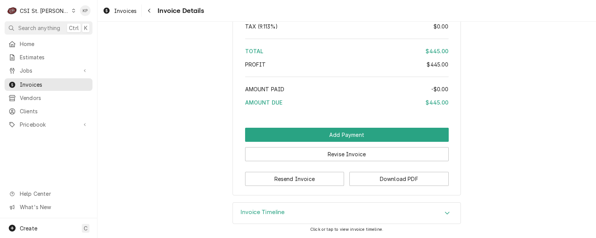
scroll to position [1319, 0]
click at [377, 182] on button "Download PDF" at bounding box center [398, 179] width 99 height 14
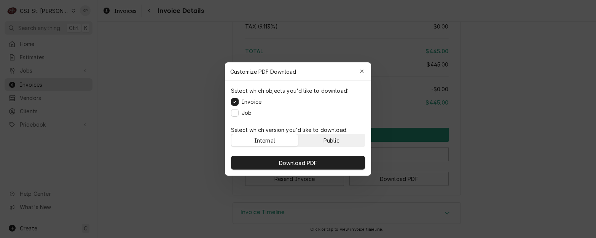
click at [340, 140] on button "Public" at bounding box center [331, 140] width 67 height 12
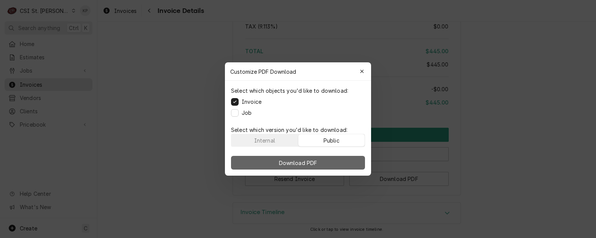
click at [339, 162] on button "Download PDF" at bounding box center [298, 163] width 134 height 14
